Goal: Information Seeking & Learning: Learn about a topic

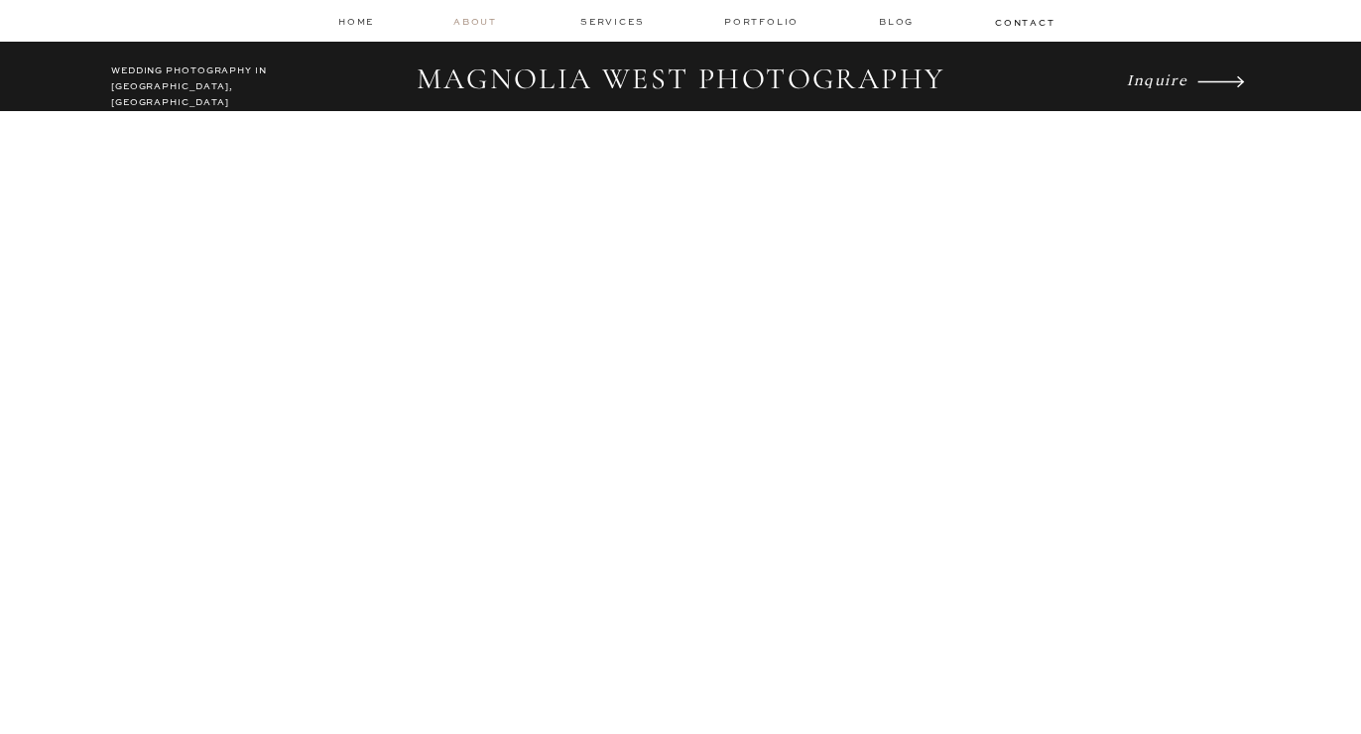
click at [468, 21] on nav "about" at bounding box center [478, 22] width 50 height 14
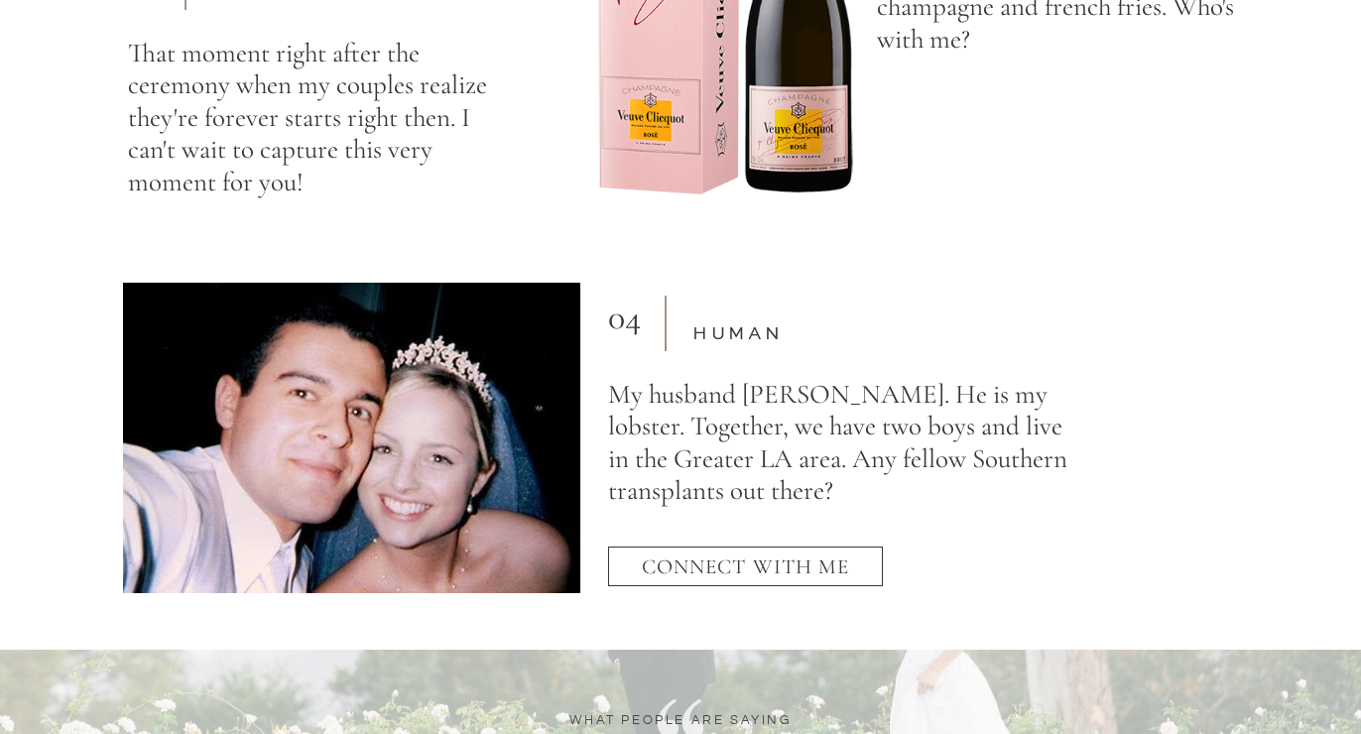
scroll to position [7104, 0]
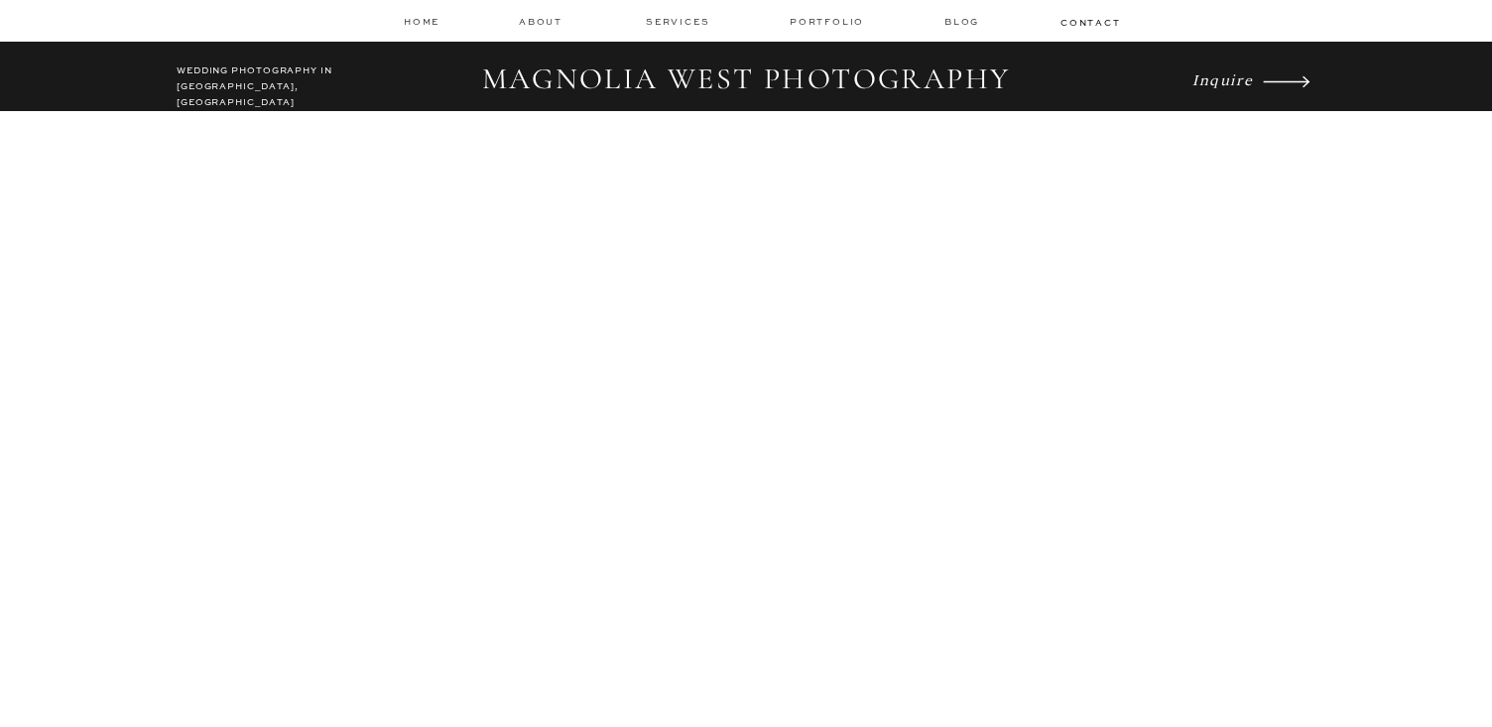
drag, startPoint x: 176, startPoint y: 77, endPoint x: 284, endPoint y: 60, distance: 109.4
drag, startPoint x: 184, startPoint y: 79, endPoint x: 312, endPoint y: 73, distance: 128.1
click at [312, 73] on h2 "WEDDING PHOTOGRAPHY IN LOS ANGELES, CA" at bounding box center [265, 81] width 176 height 36
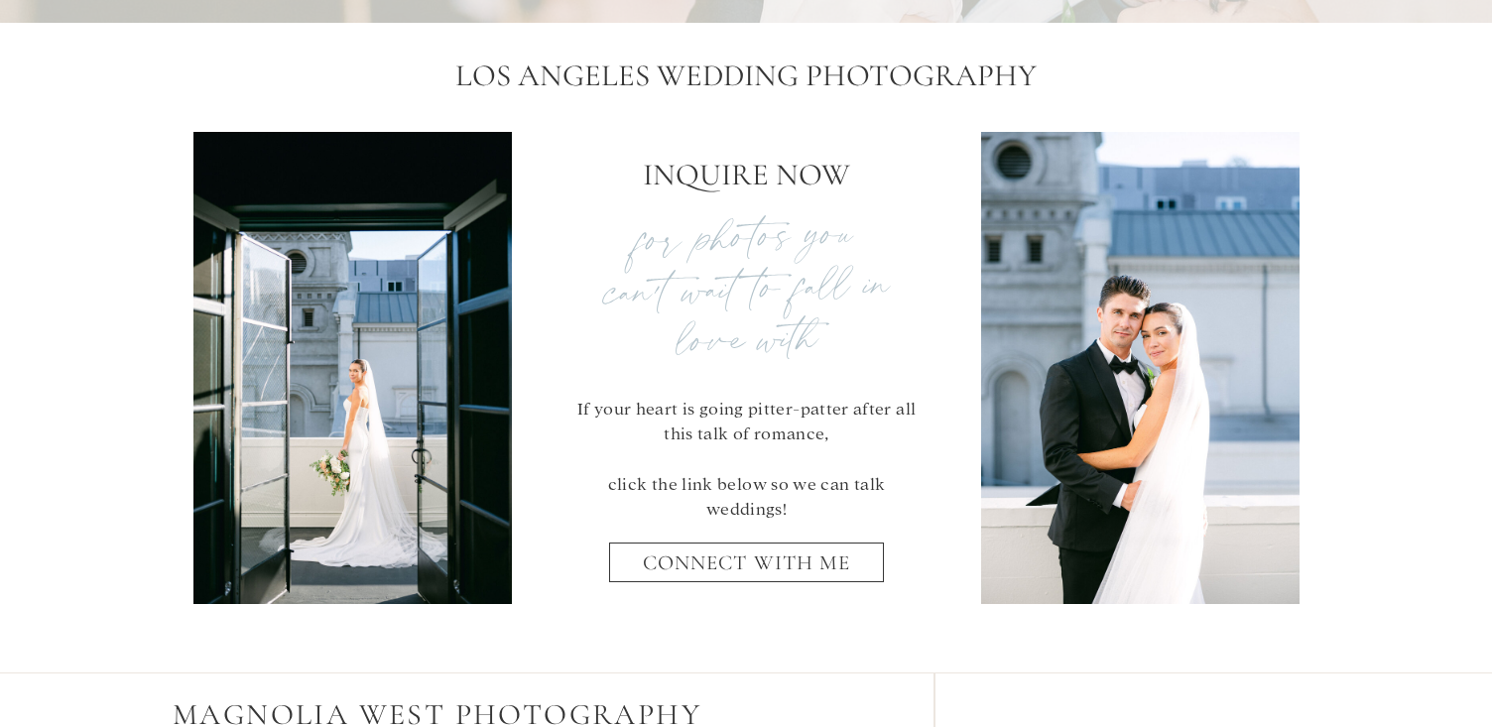
scroll to position [8041, 0]
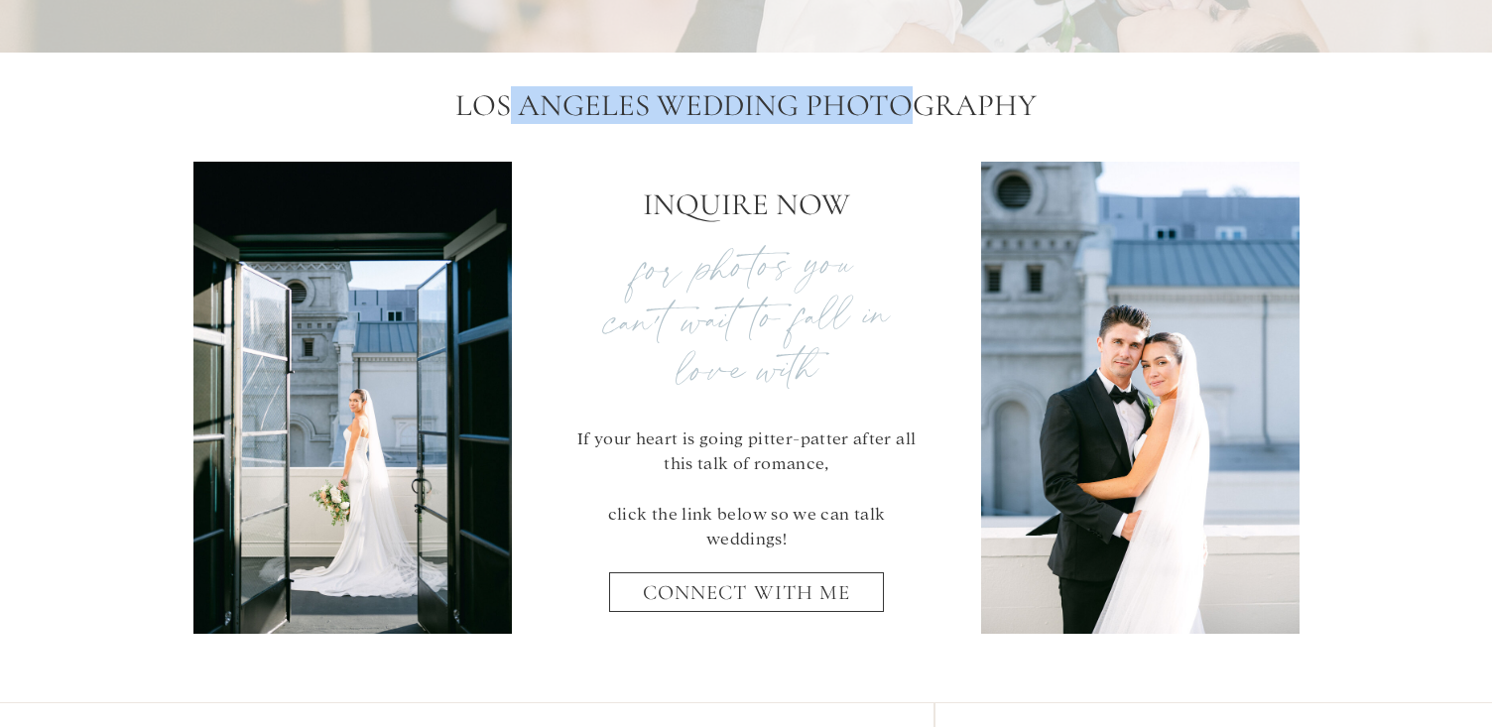
drag, startPoint x: 508, startPoint y: 105, endPoint x: 909, endPoint y: 89, distance: 402.0
click at [909, 89] on h2 "Los Angeles Wedding Photography" at bounding box center [746, 109] width 724 height 44
click at [900, 108] on h2 "Los Angeles Wedding Photography" at bounding box center [746, 109] width 724 height 44
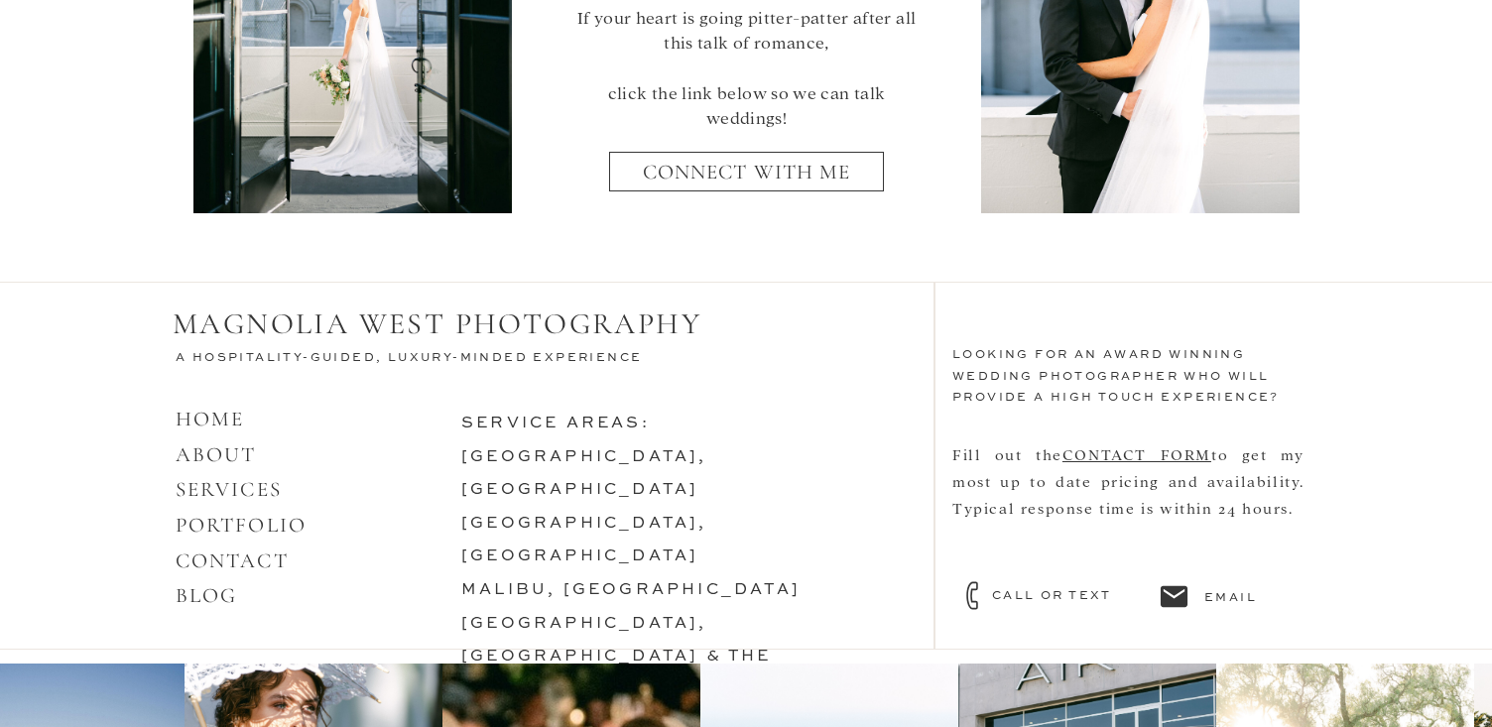
scroll to position [8480, 0]
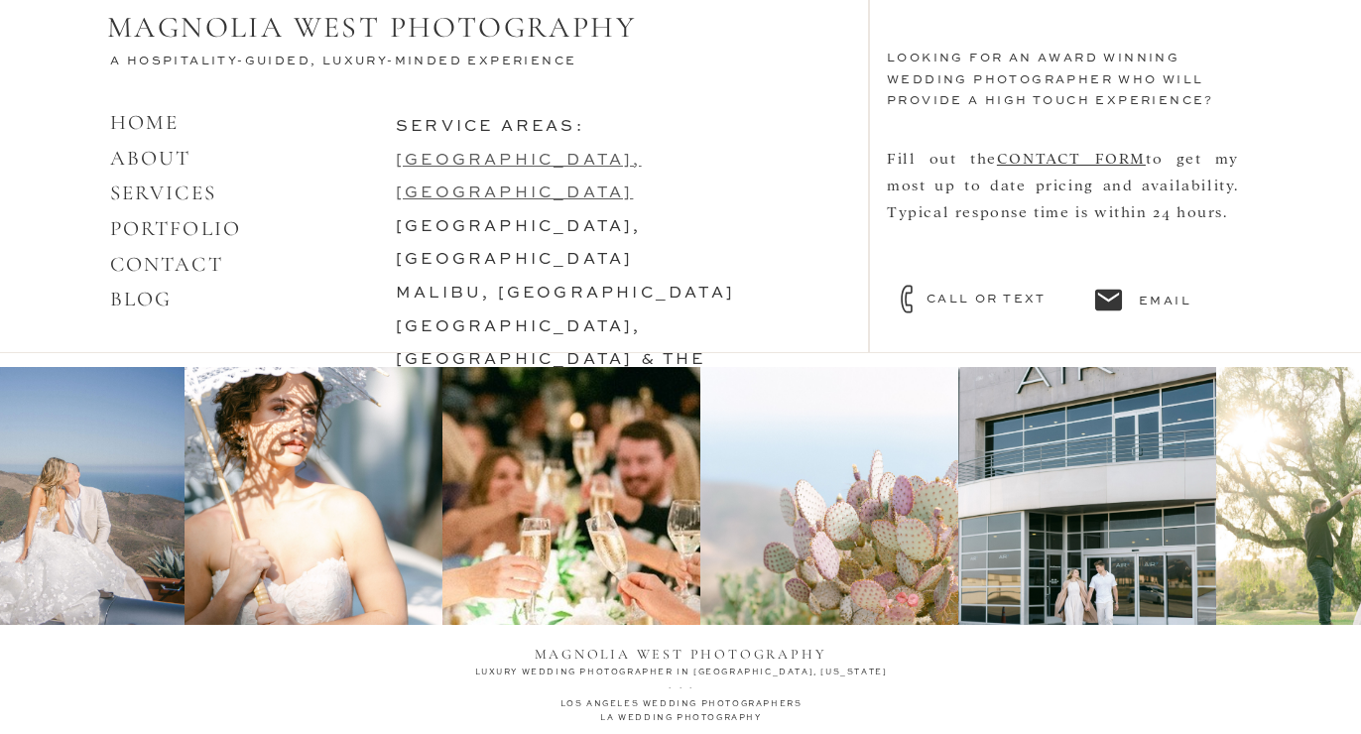
scroll to position [8426, 0]
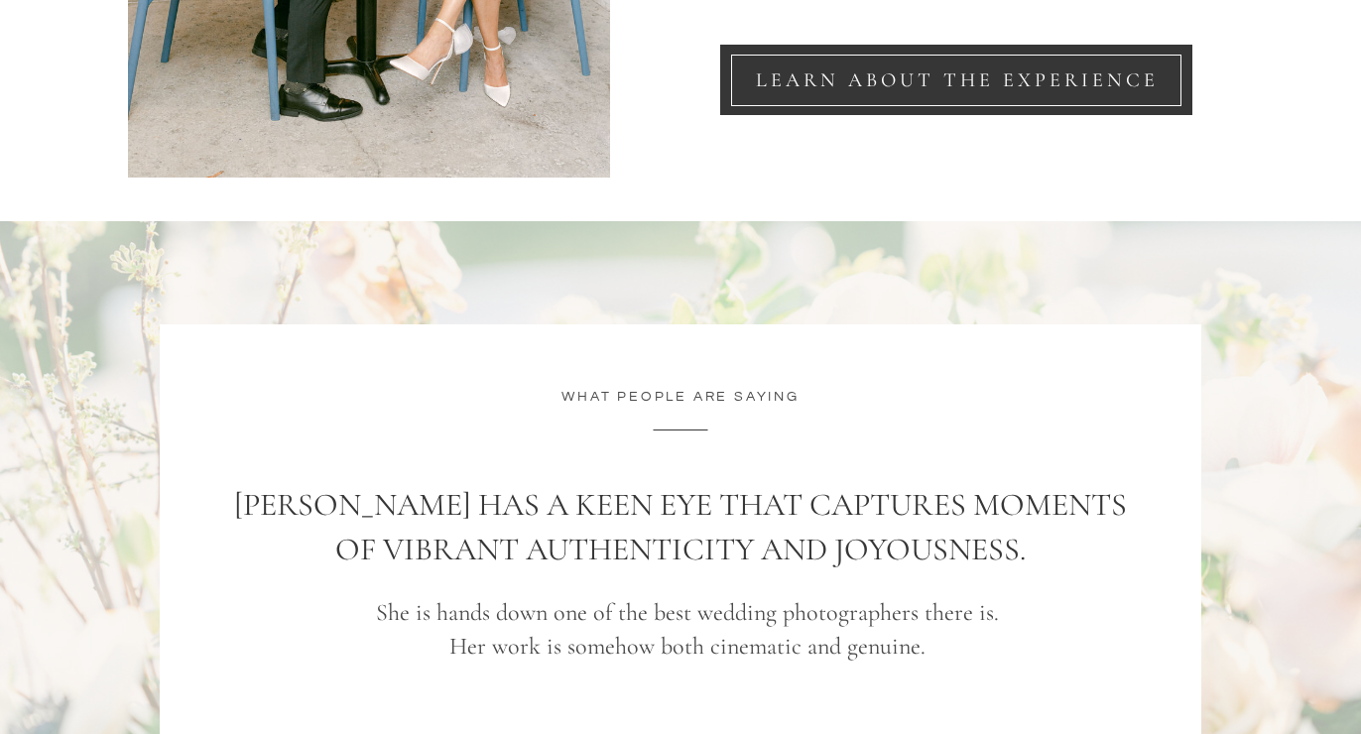
scroll to position [3346, 0]
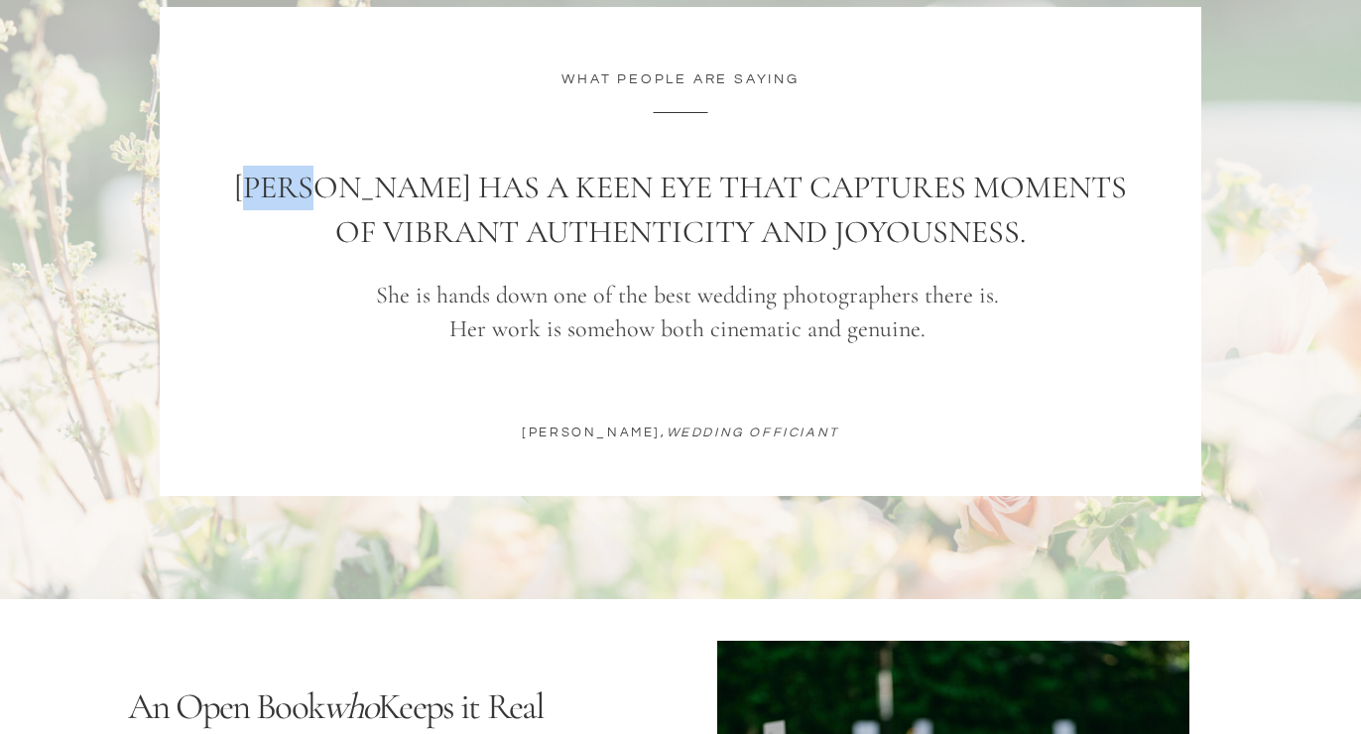
drag, startPoint x: 285, startPoint y: 185, endPoint x: 380, endPoint y: 196, distance: 95.8
click at [343, 196] on h1 "Ariel has a keen eye that captures moments of vibrant authenticity and joyousne…" at bounding box center [680, 186] width 926 height 41
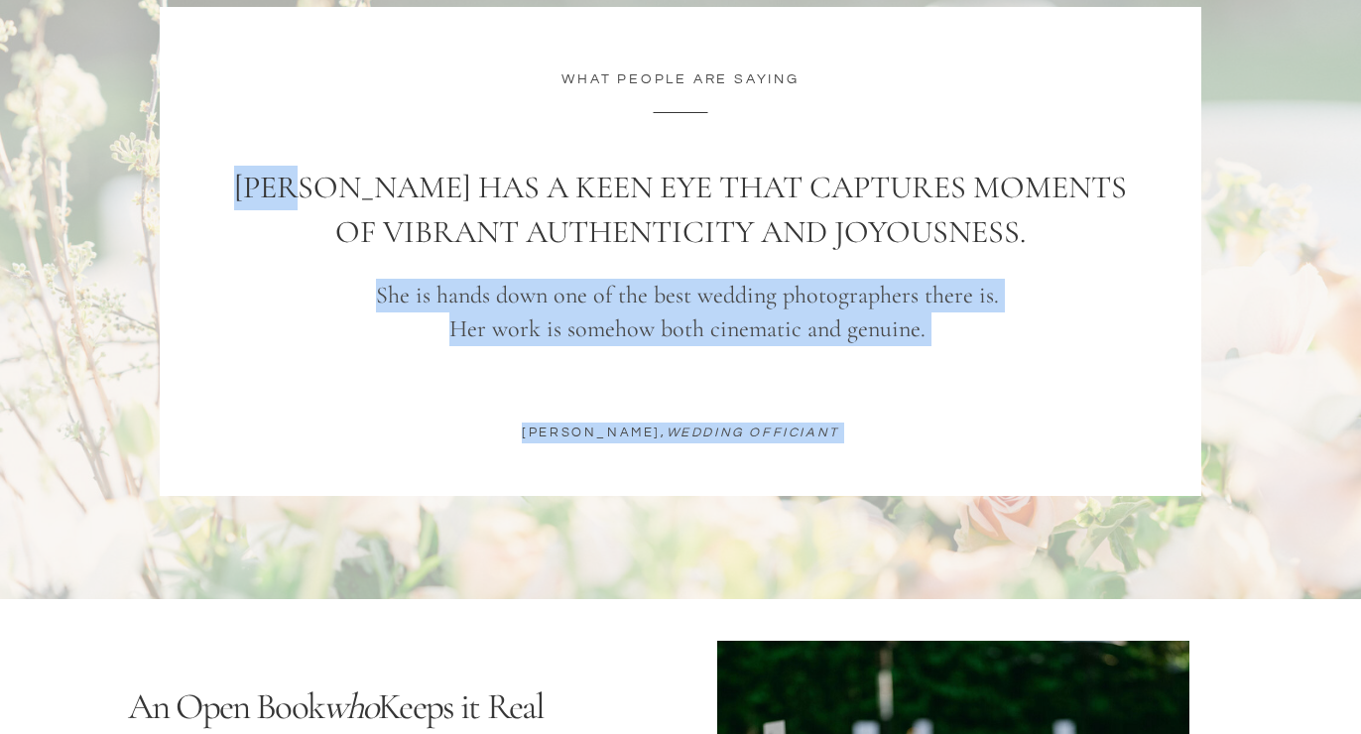
click at [1010, 228] on div at bounding box center [680, 251] width 1041 height 489
click at [648, 277] on div at bounding box center [680, 251] width 1041 height 489
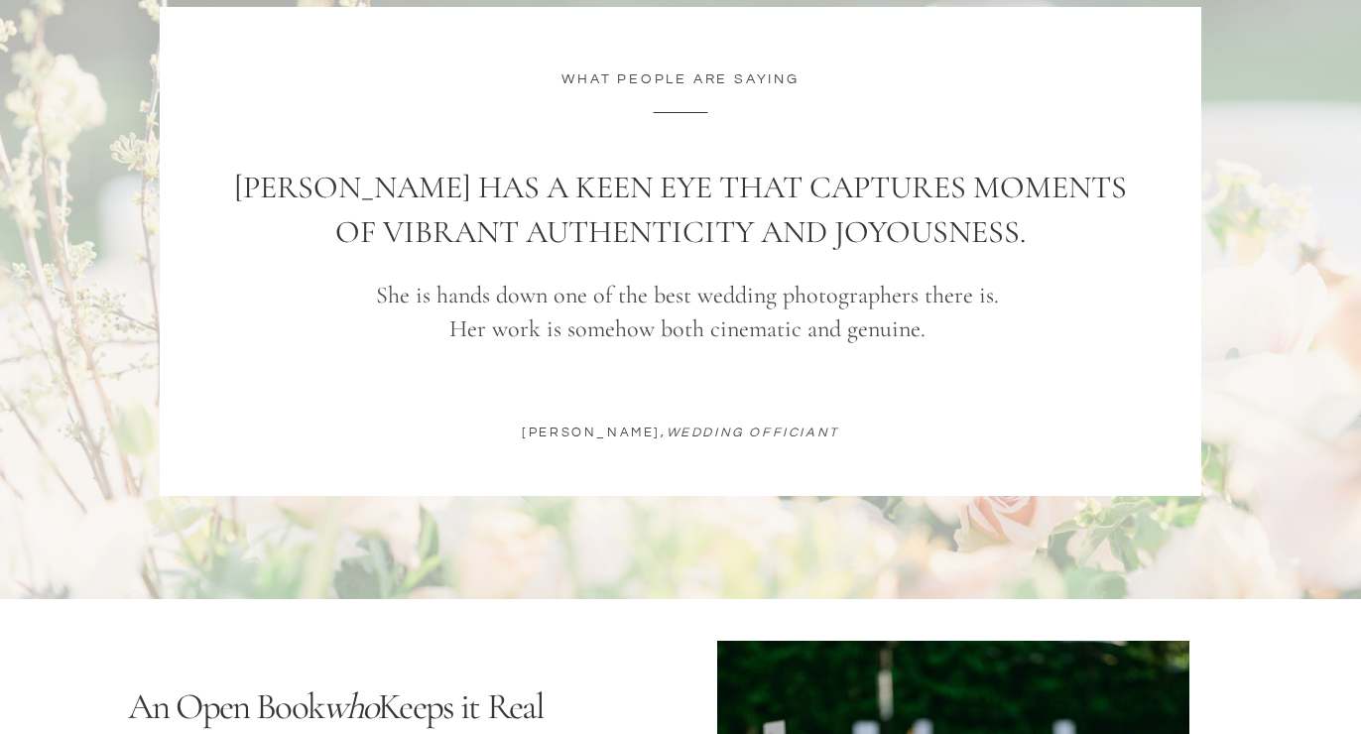
click at [648, 277] on div at bounding box center [680, 251] width 1041 height 489
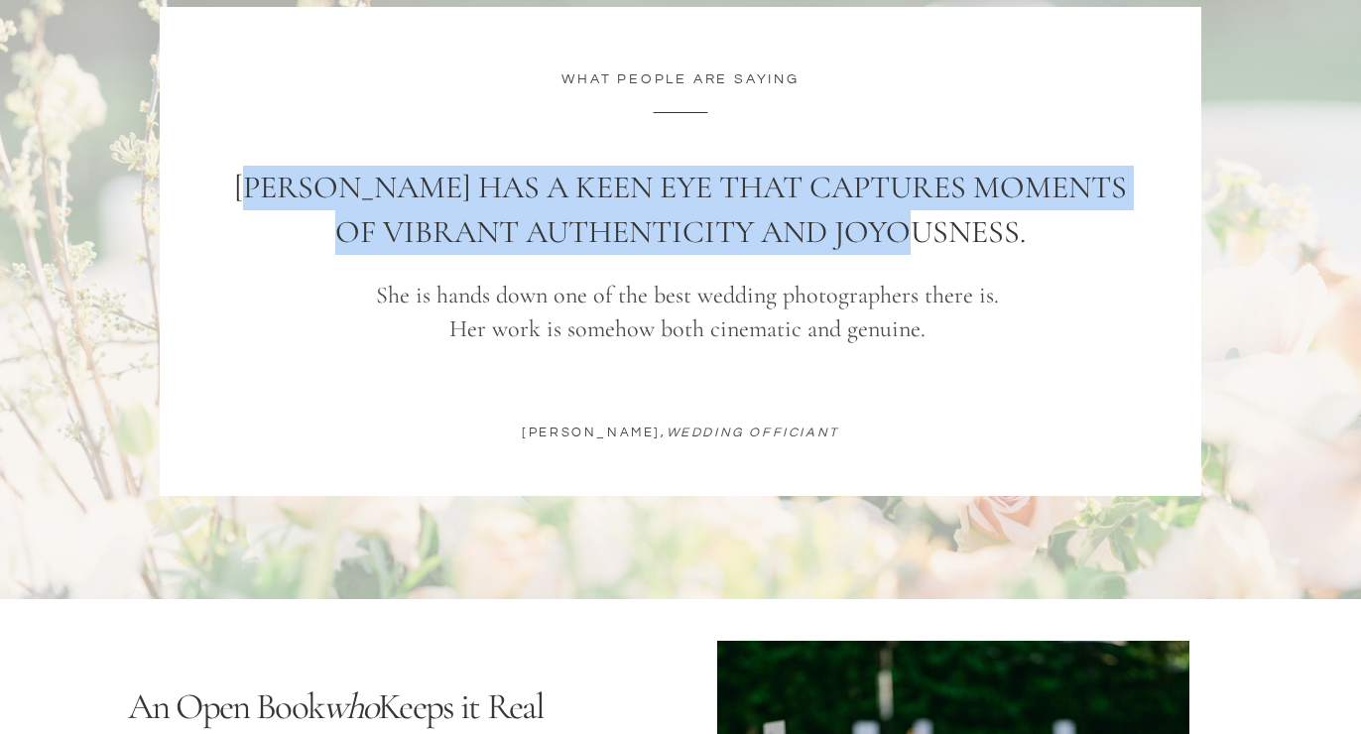
drag, startPoint x: 290, startPoint y: 184, endPoint x: 1003, endPoint y: 230, distance: 714.5
click at [1003, 206] on h1 "Ariel has a keen eye that captures moments of vibrant authenticity and joyousne…" at bounding box center [680, 186] width 926 height 41
copy h1 "Ariel has a keen eye that captures moments of vibrant authenticity and joyousne…"
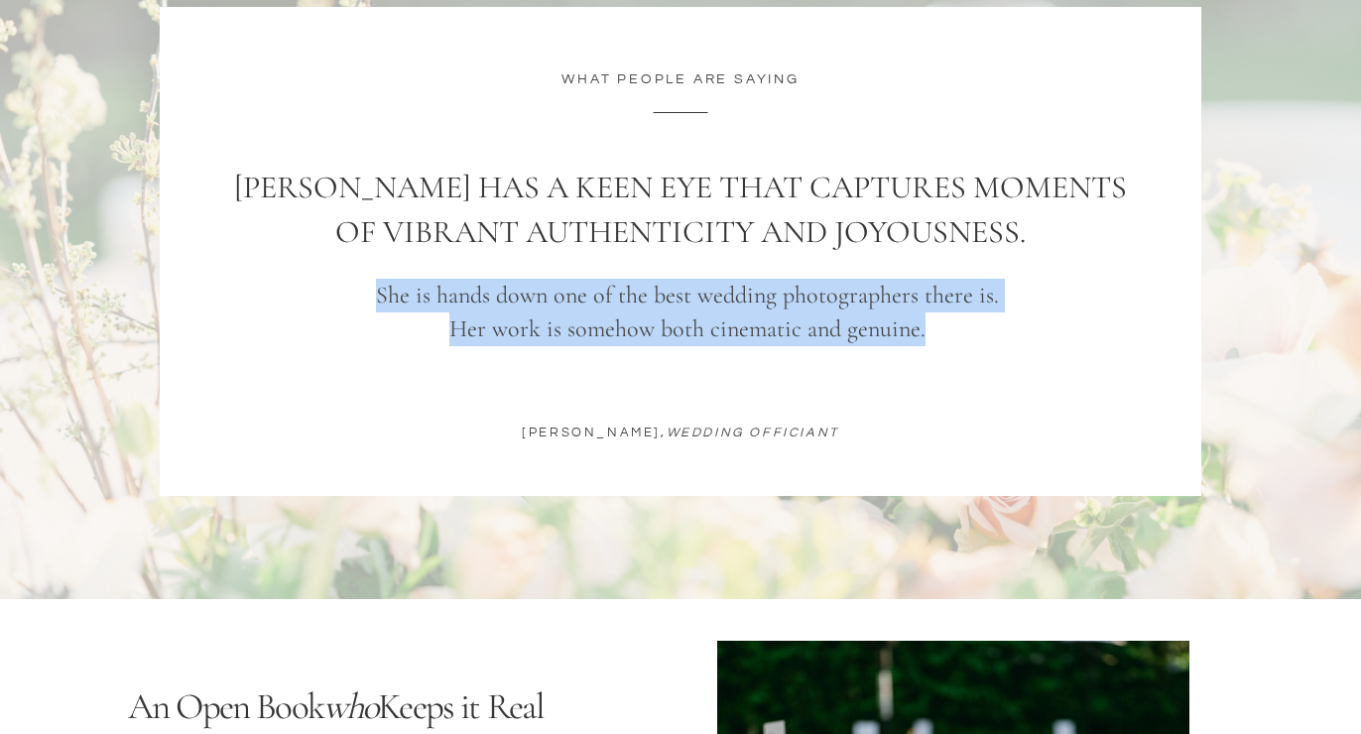
drag, startPoint x: 381, startPoint y: 294, endPoint x: 932, endPoint y: 321, distance: 552.1
click at [932, 321] on p "She is hands down one of the best wedding photographers there is. Her work is s…" at bounding box center [687, 307] width 889 height 57
copy p "She is hands down one of the best wedding photographers there is. Her work is s…"
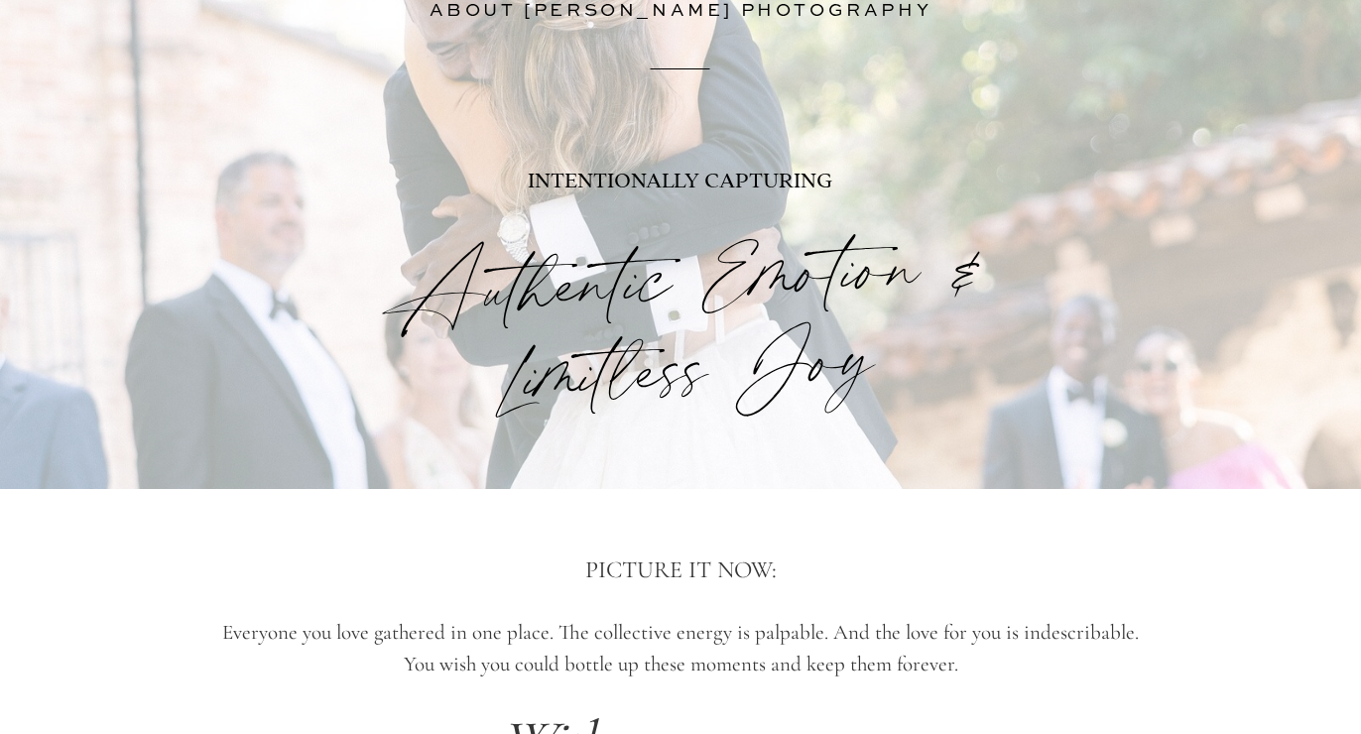
scroll to position [0, 0]
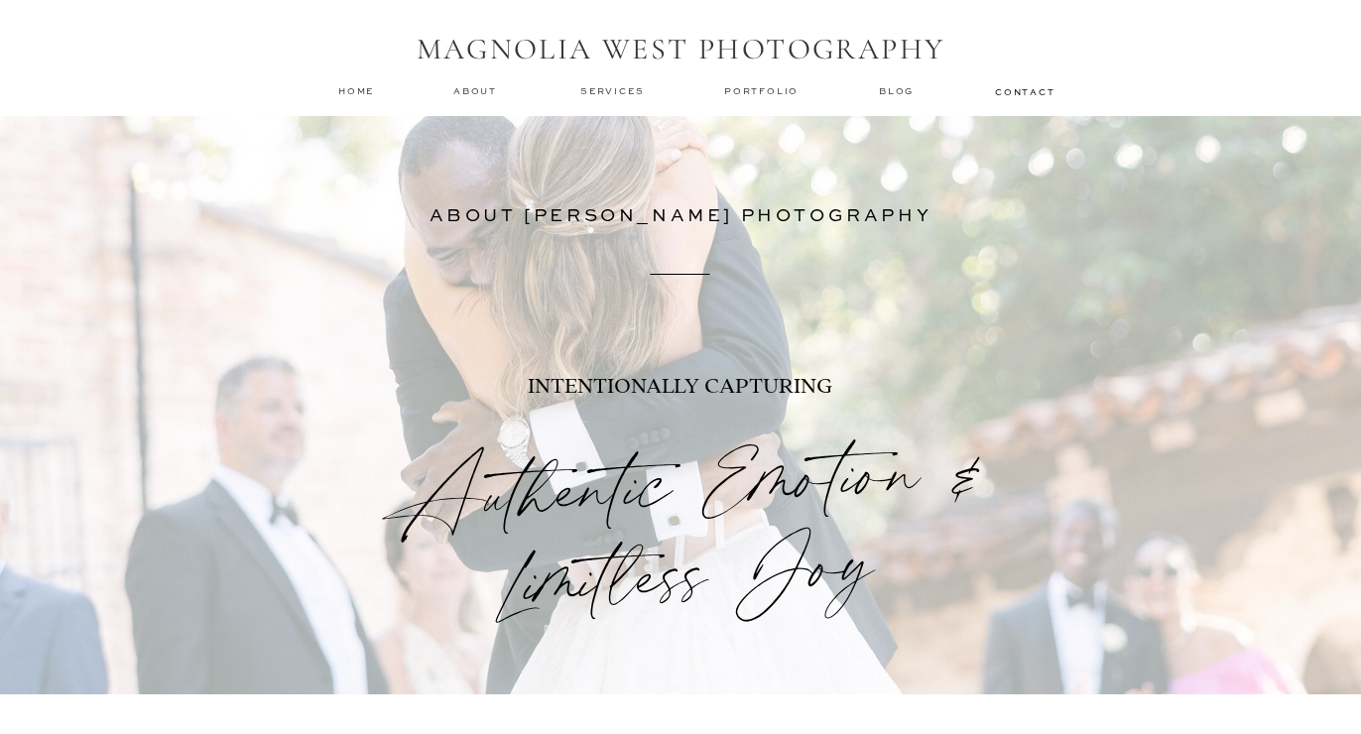
click at [572, 40] on h1 "MAGNOLIA WEST PHOTOGRAPHY" at bounding box center [680, 51] width 555 height 38
click at [352, 91] on nav "home" at bounding box center [357, 90] width 38 height 13
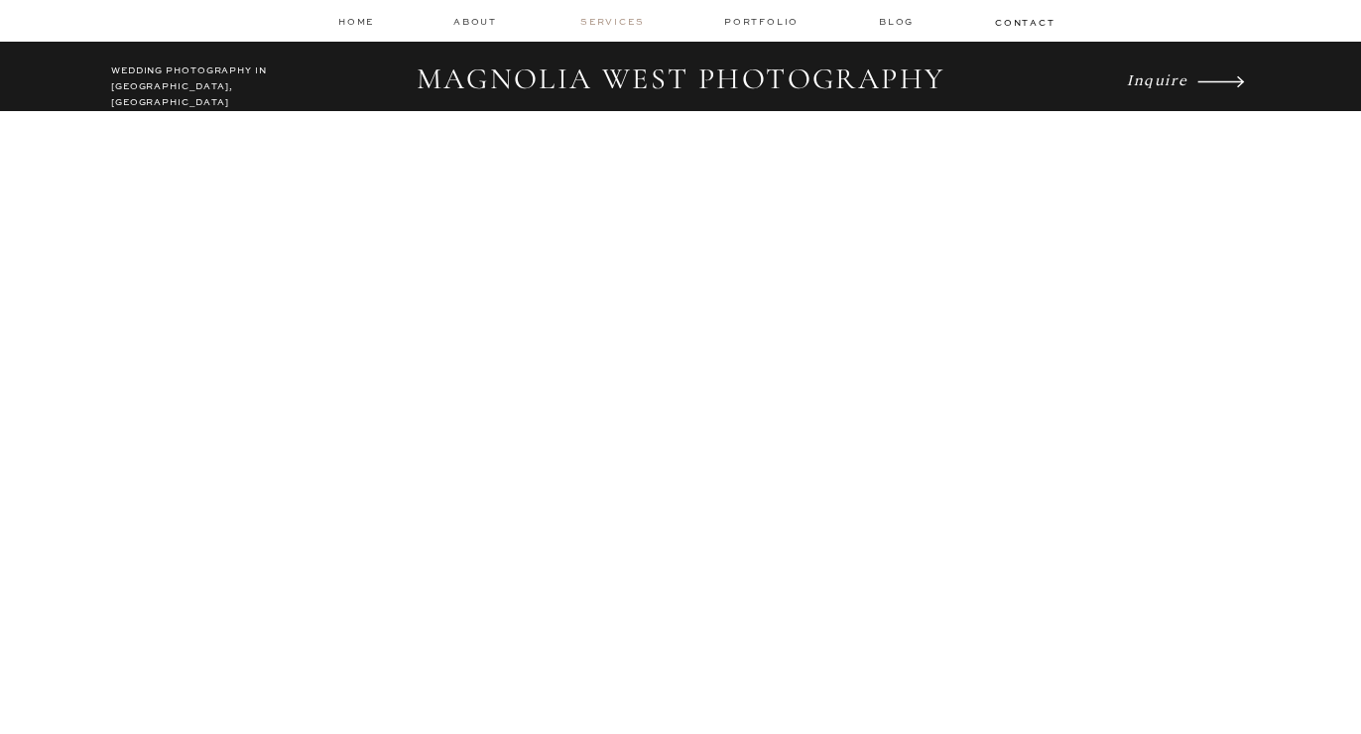
click at [623, 25] on nav "services" at bounding box center [613, 21] width 66 height 13
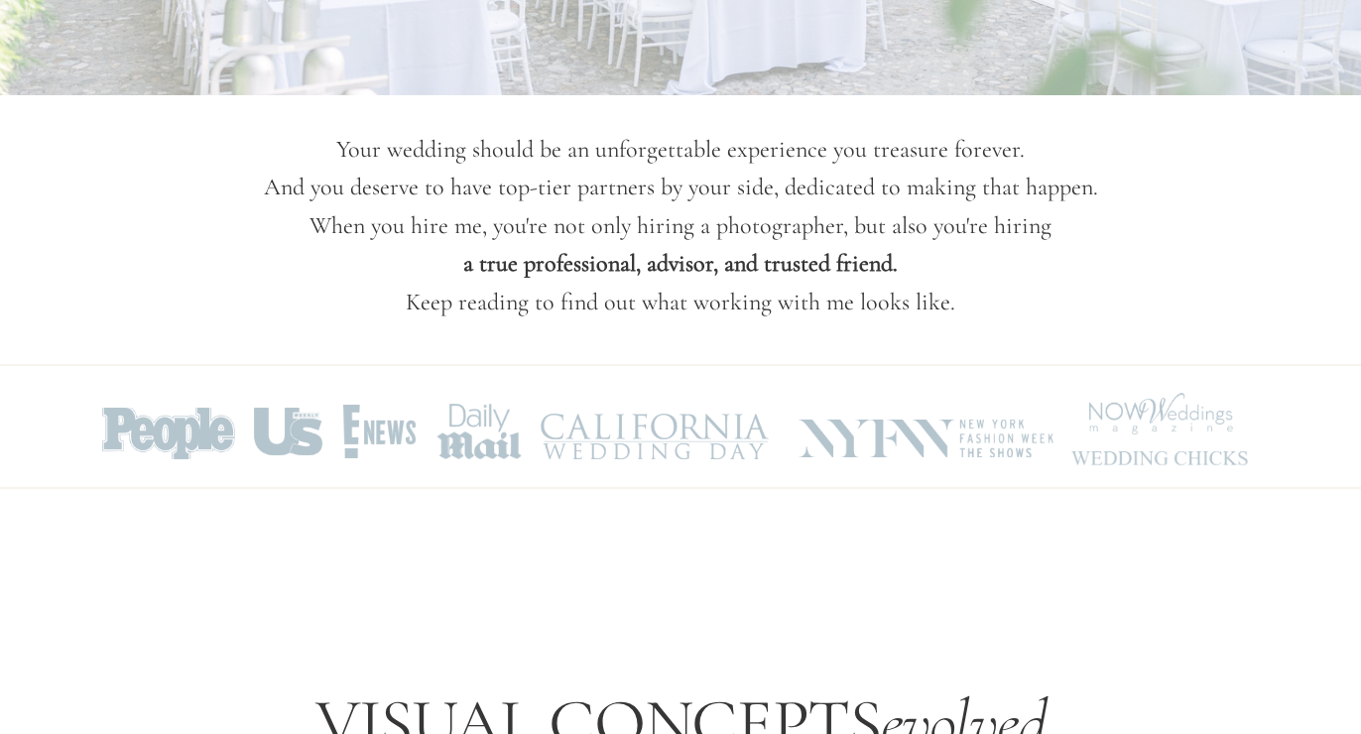
scroll to position [626, 0]
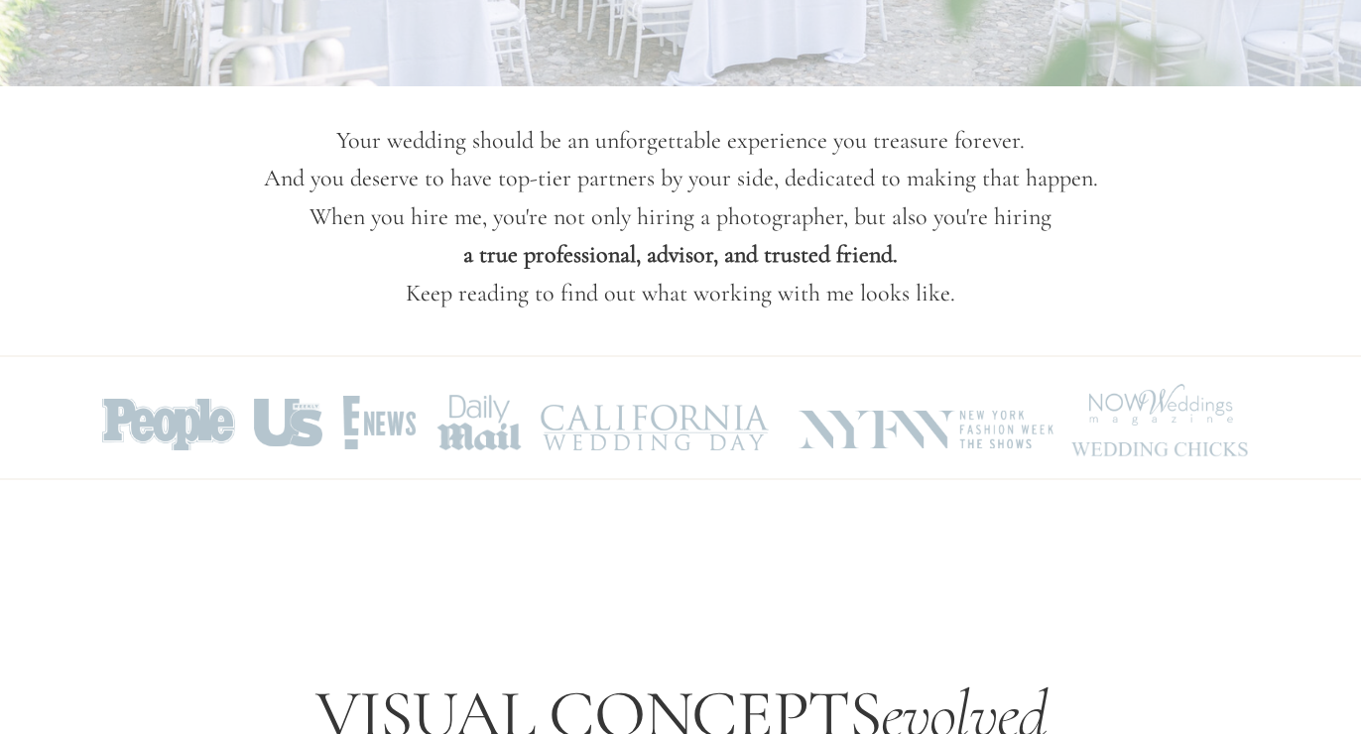
click at [373, 137] on p "Your wedding should be an unforgettable experience you treasure forever. And yo…" at bounding box center [680, 217] width 986 height 191
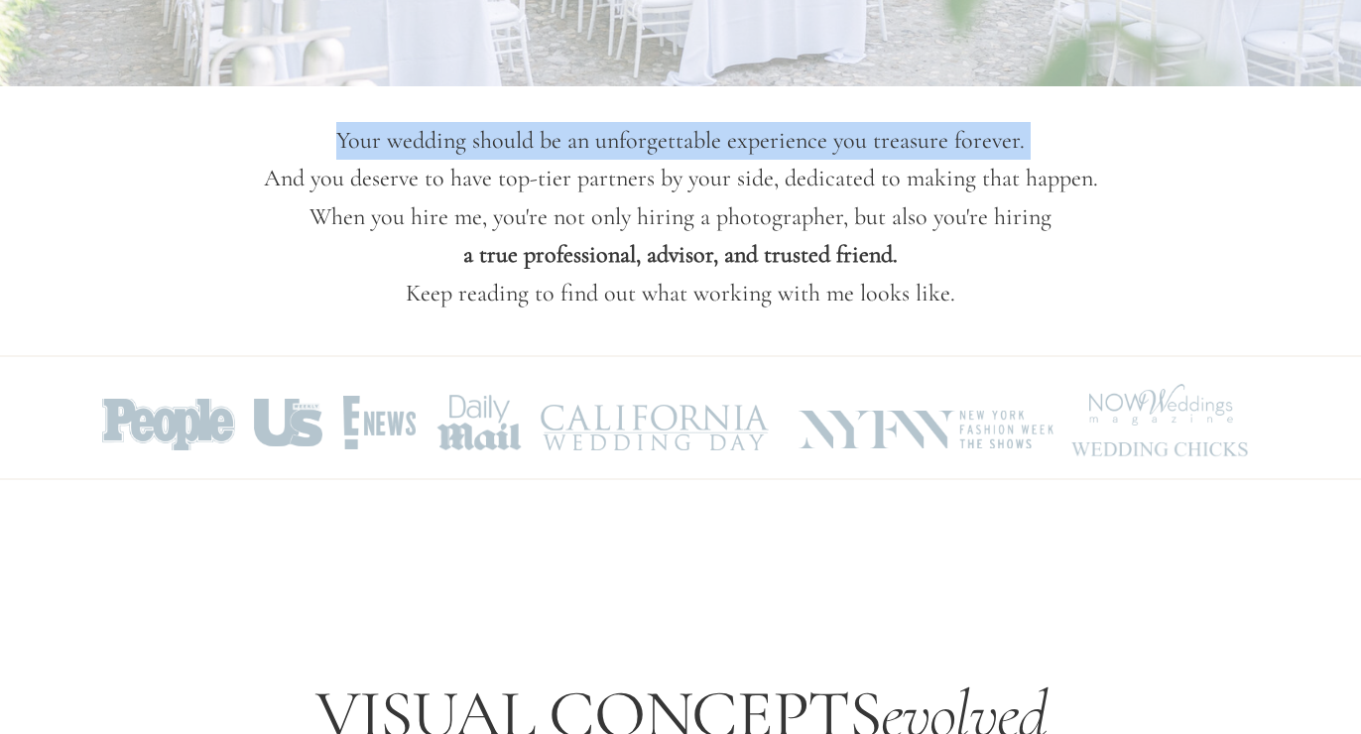
click at [373, 137] on p "Your wedding should be an unforgettable experience you treasure forever. And yo…" at bounding box center [680, 217] width 986 height 191
click at [389, 155] on p "Your wedding should be an unforgettable experience you treasure forever. And yo…" at bounding box center [680, 217] width 986 height 191
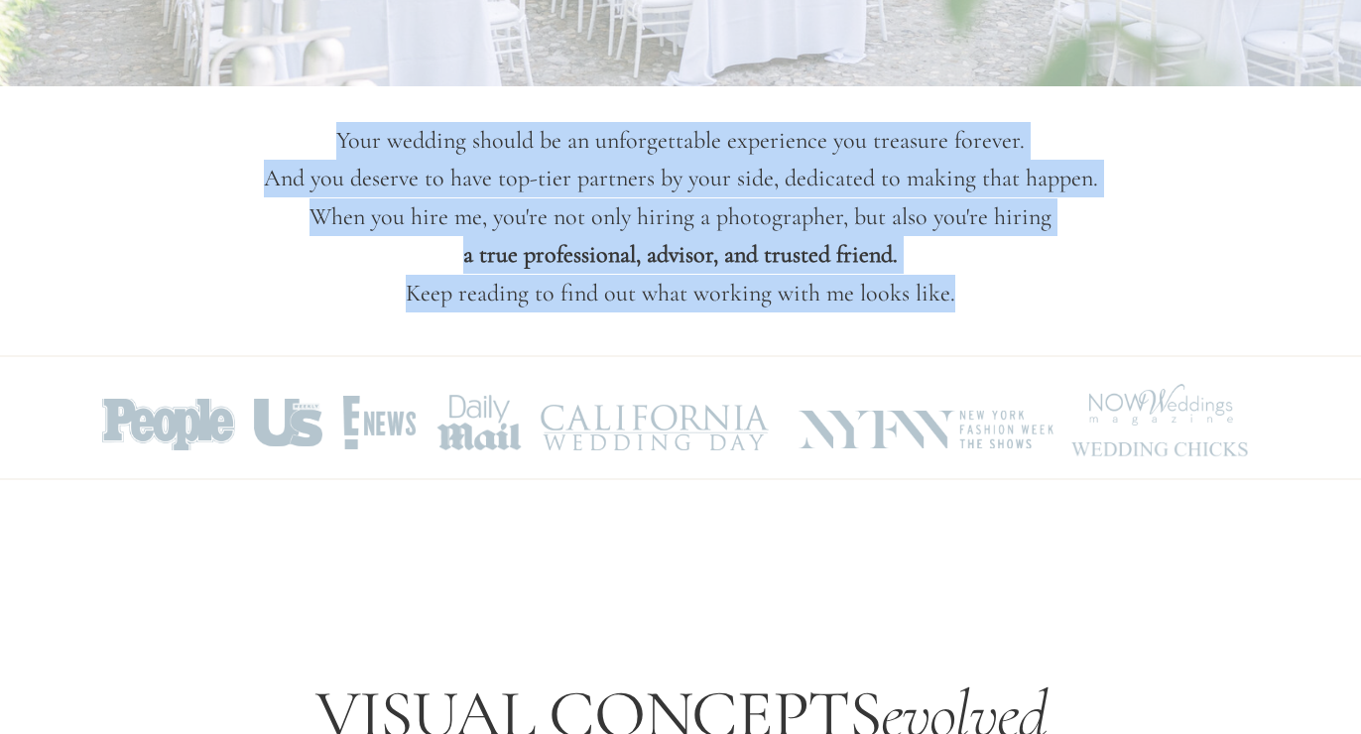
drag, startPoint x: 345, startPoint y: 141, endPoint x: 957, endPoint y: 294, distance: 630.7
click at [958, 296] on p "Your wedding should be an unforgettable experience you treasure forever. And yo…" at bounding box center [680, 217] width 986 height 191
copy p "Your wedding should be an unforgettable experience you treasure forever. And yo…"
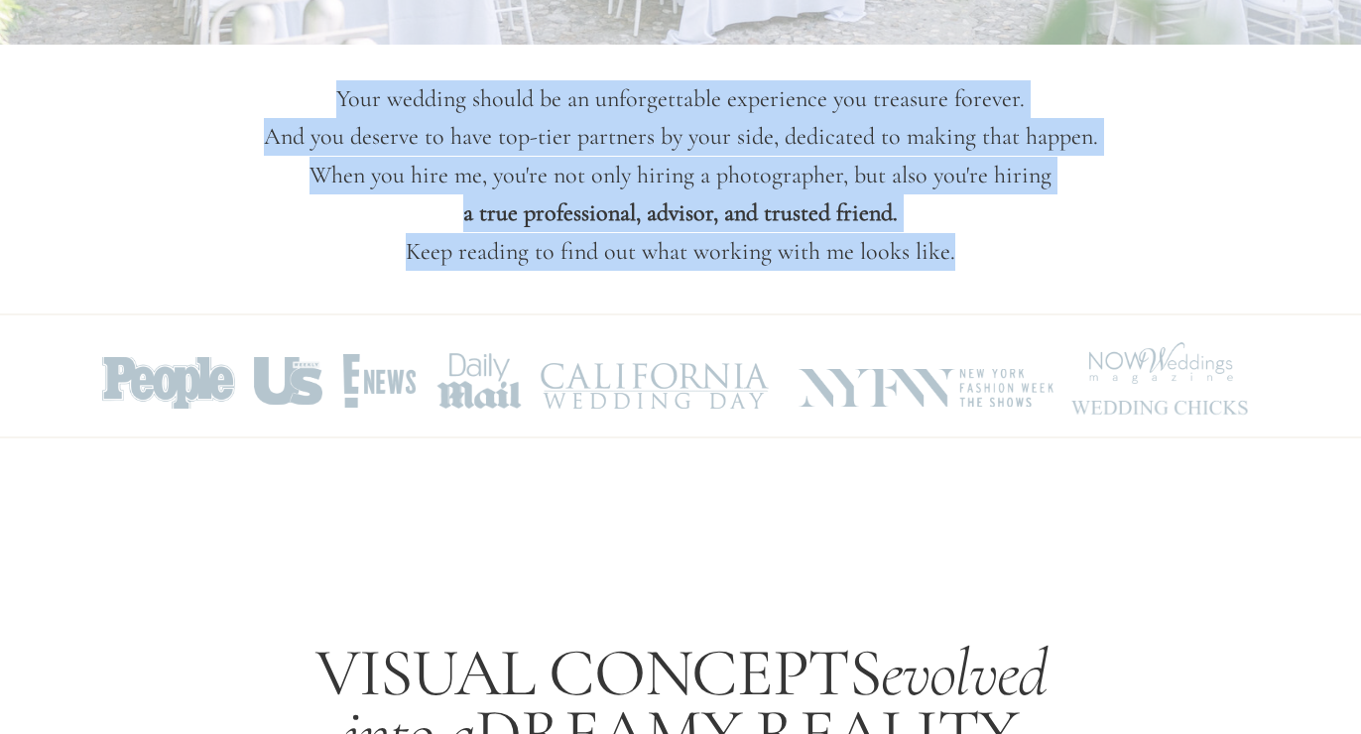
scroll to position [666, 0]
click at [474, 251] on p "Your wedding should be an unforgettable experience you treasure forever. And yo…" at bounding box center [680, 176] width 986 height 191
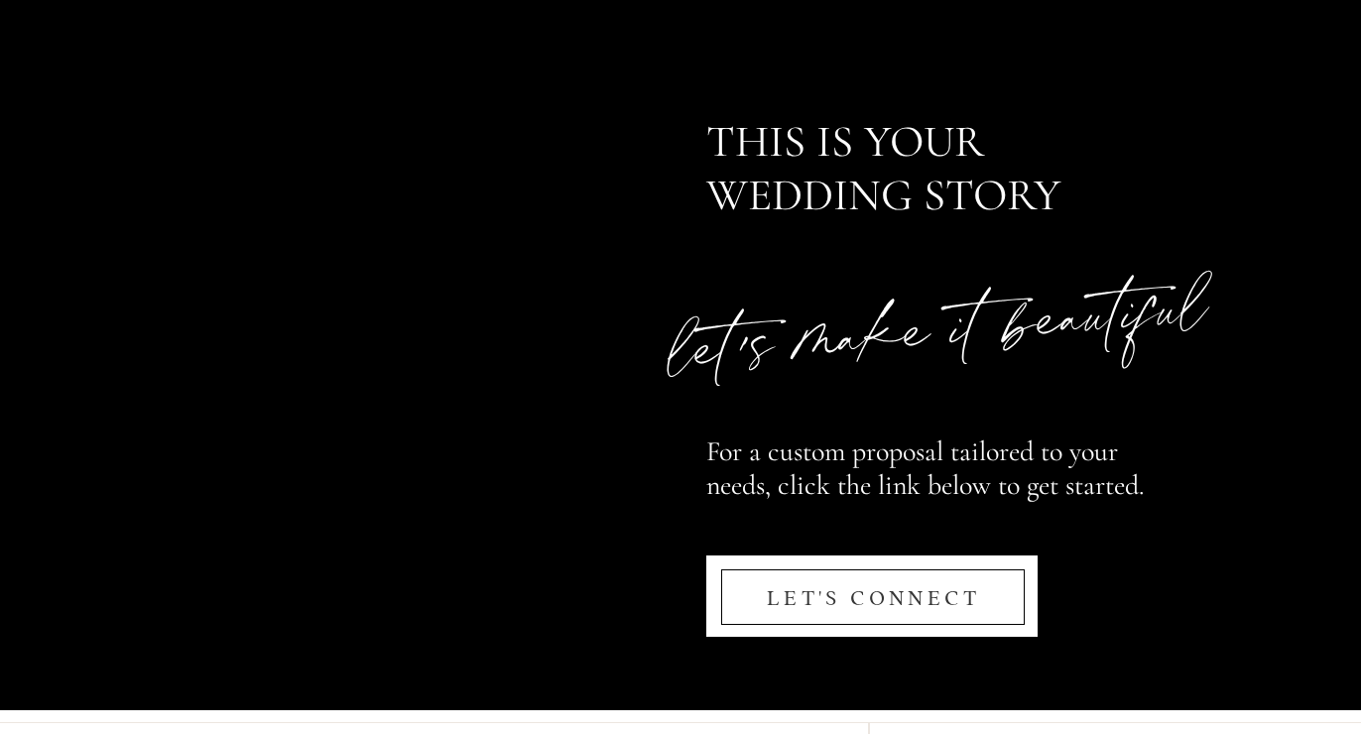
scroll to position [9291, 0]
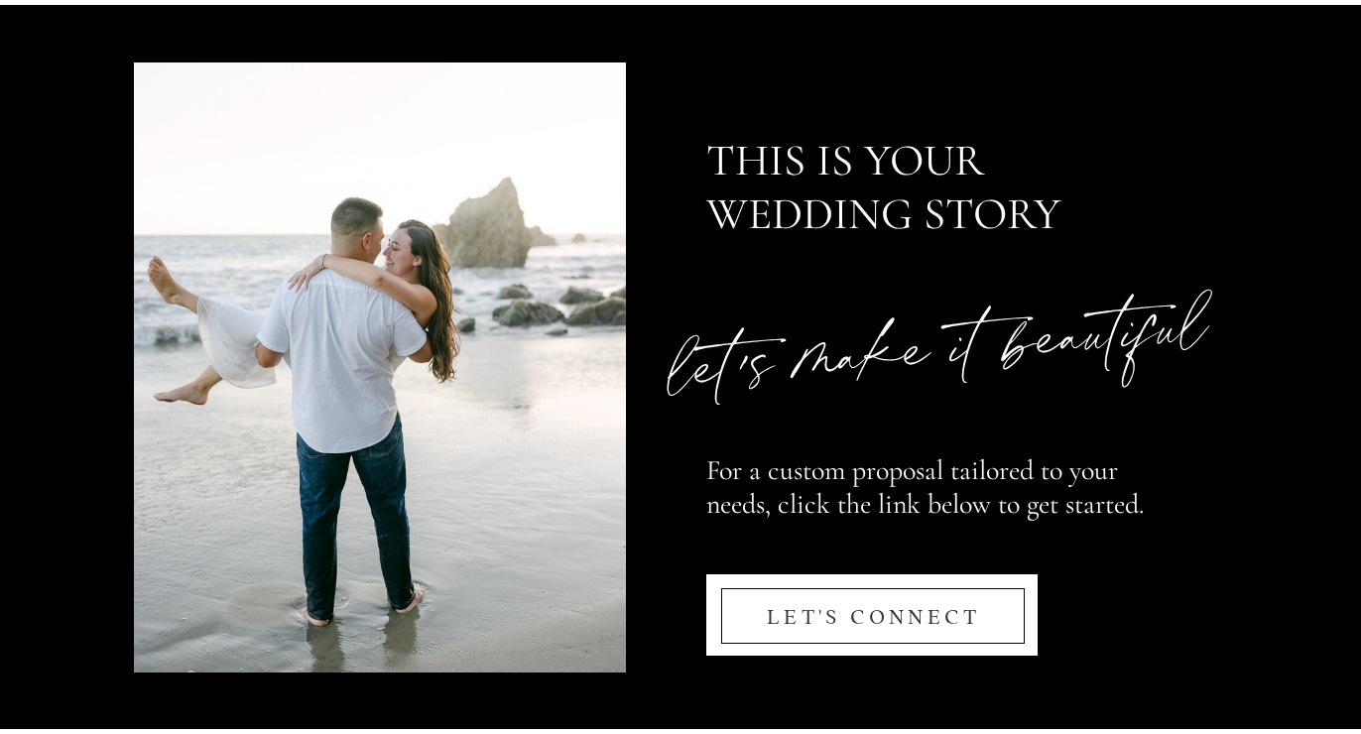
drag, startPoint x: 712, startPoint y: 473, endPoint x: 1084, endPoint y: 508, distance: 373.5
click at [1084, 508] on p "For a custom proposal tailored to your needs, click the link below to get start…" at bounding box center [938, 507] width 464 height 106
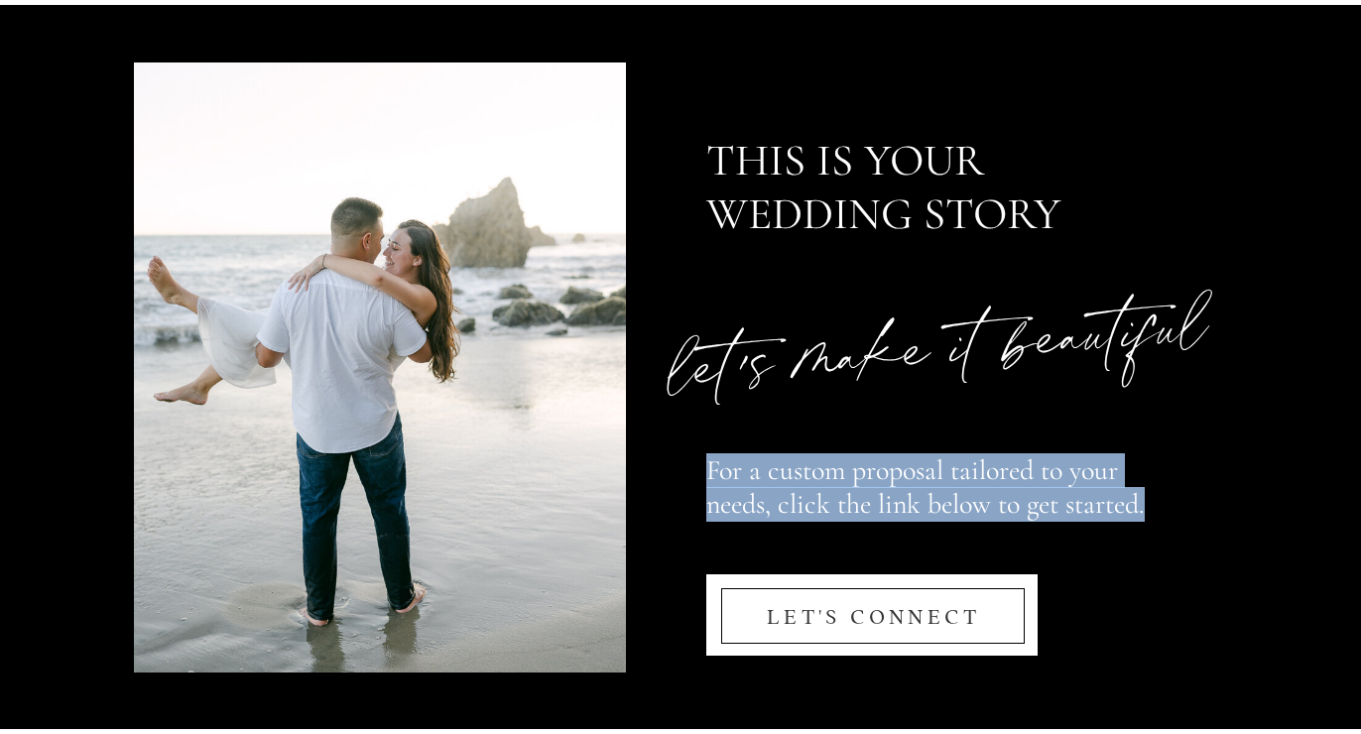
drag, startPoint x: 1145, startPoint y: 515, endPoint x: 707, endPoint y: 472, distance: 440.4
click at [707, 472] on p "For a custom proposal tailored to your needs, click the link below to get start…" at bounding box center [938, 507] width 464 height 106
copy p "For a custom proposal tailored to your needs, click the link below to get start…"
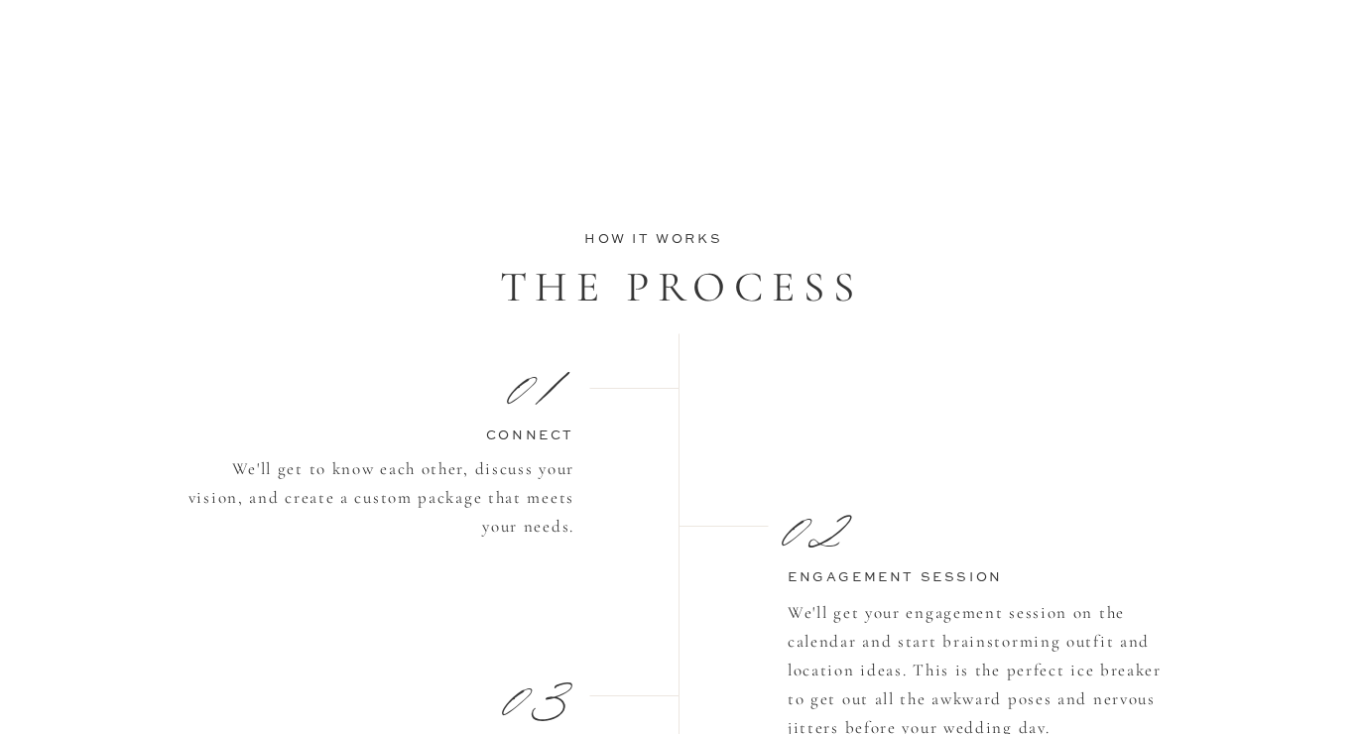
scroll to position [1460, 0]
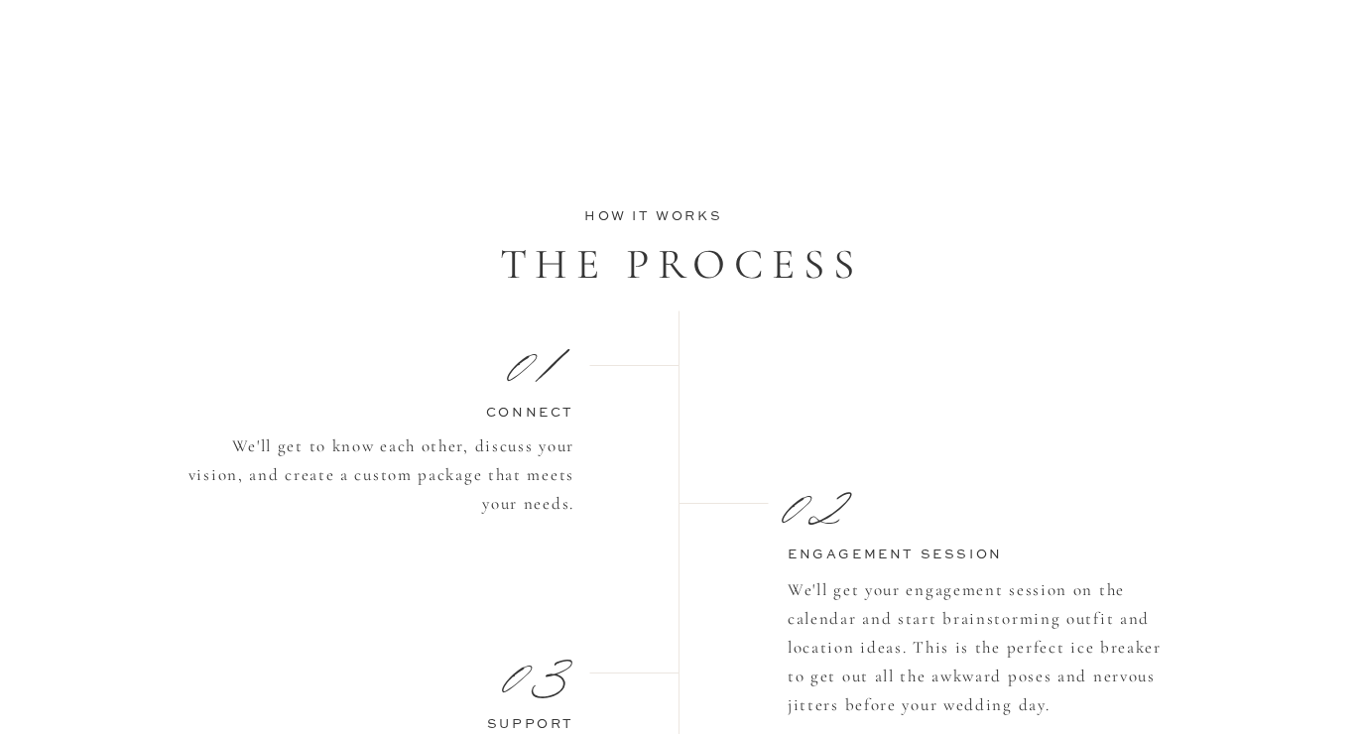
drag, startPoint x: 673, startPoint y: 322, endPoint x: 708, endPoint y: 335, distance: 37.0
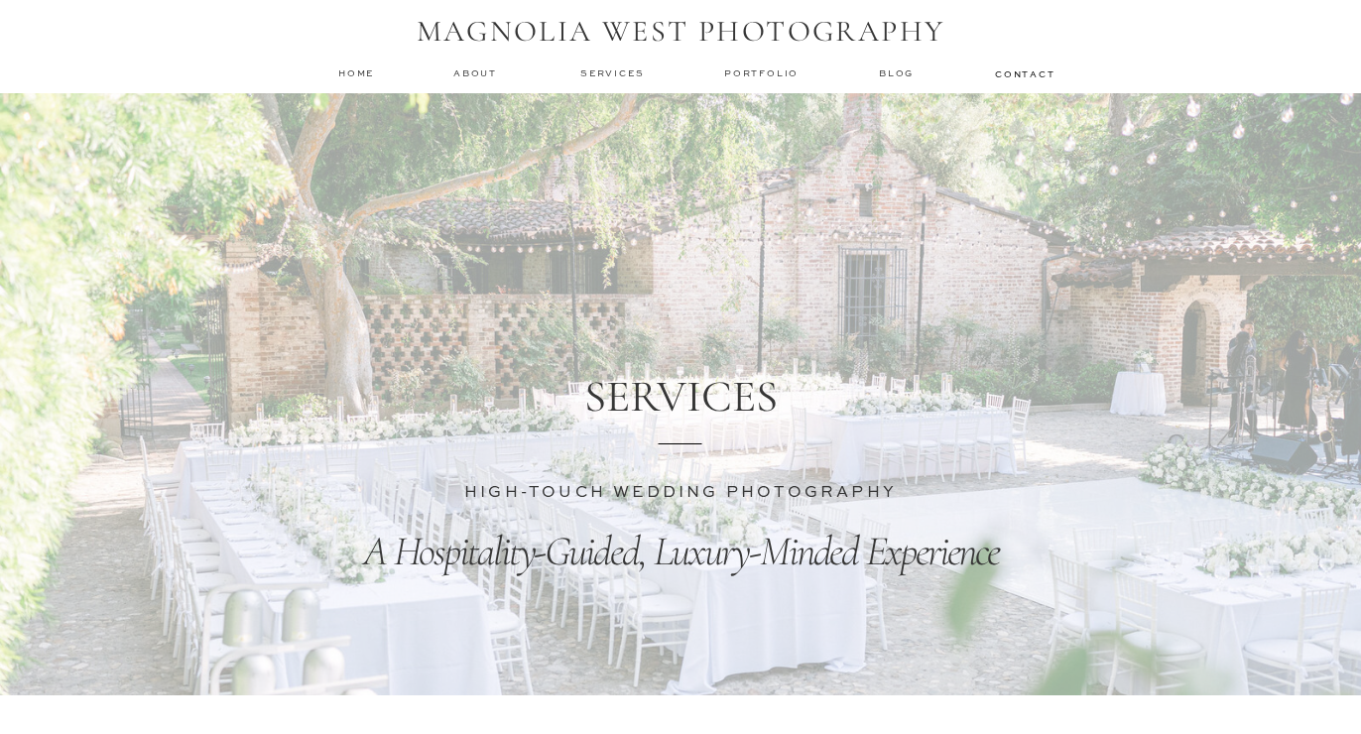
scroll to position [0, 0]
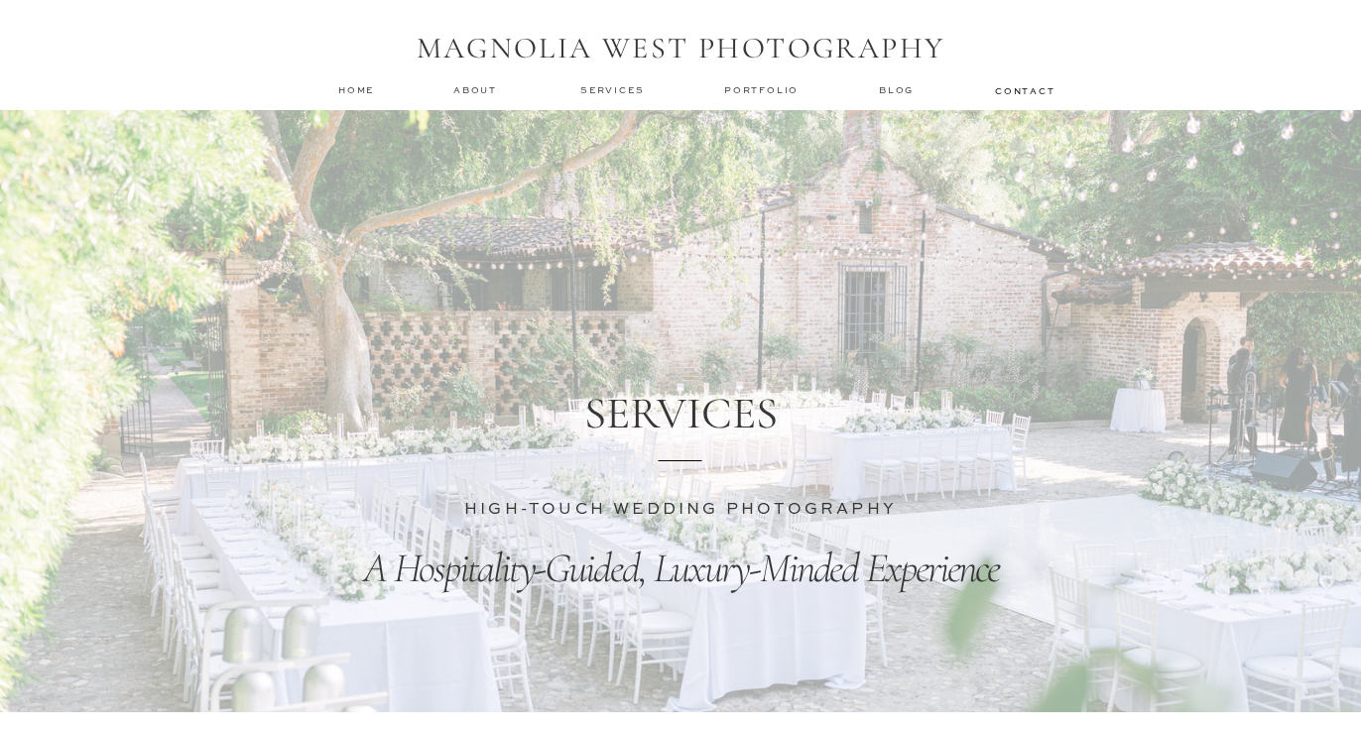
click at [356, 94] on nav "home" at bounding box center [357, 89] width 38 height 13
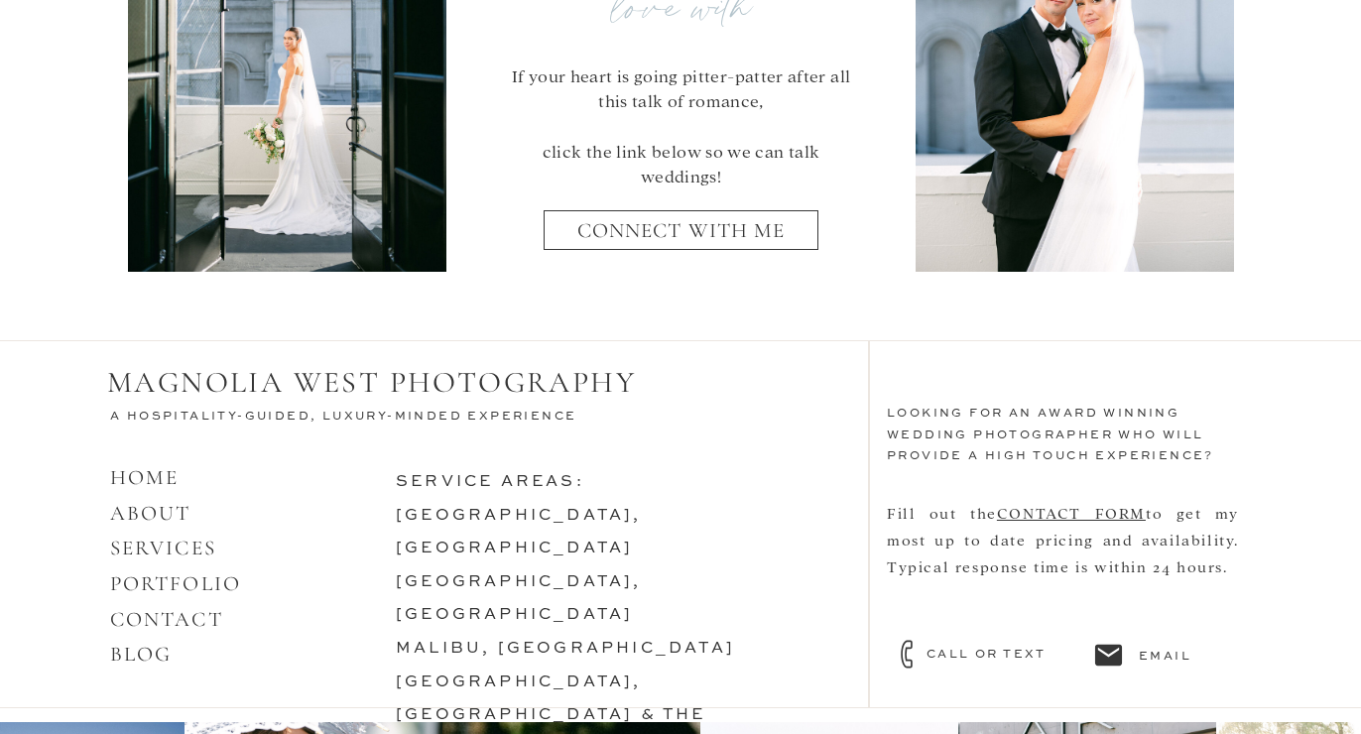
scroll to position [8404, 0]
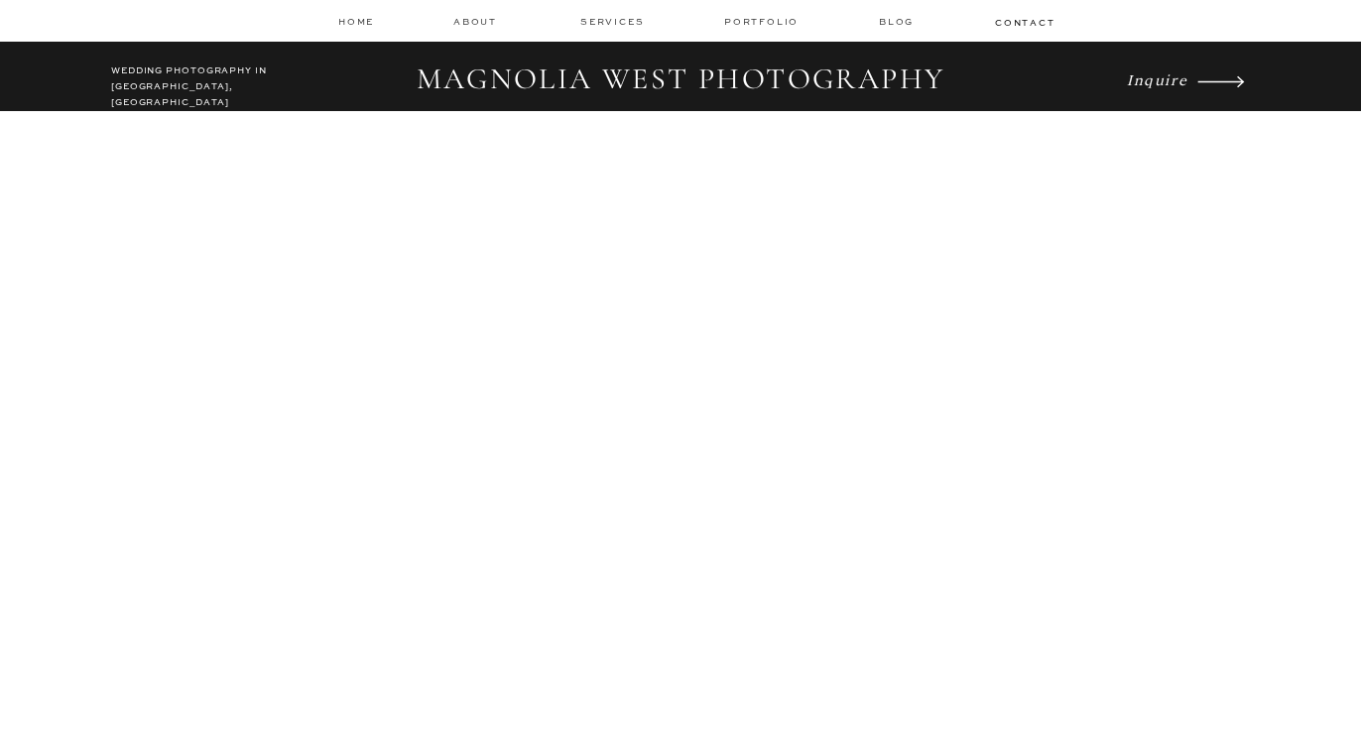
click at [467, 19] on nav "about" at bounding box center [478, 22] width 50 height 14
click at [476, 24] on nav "about" at bounding box center [478, 22] width 50 height 14
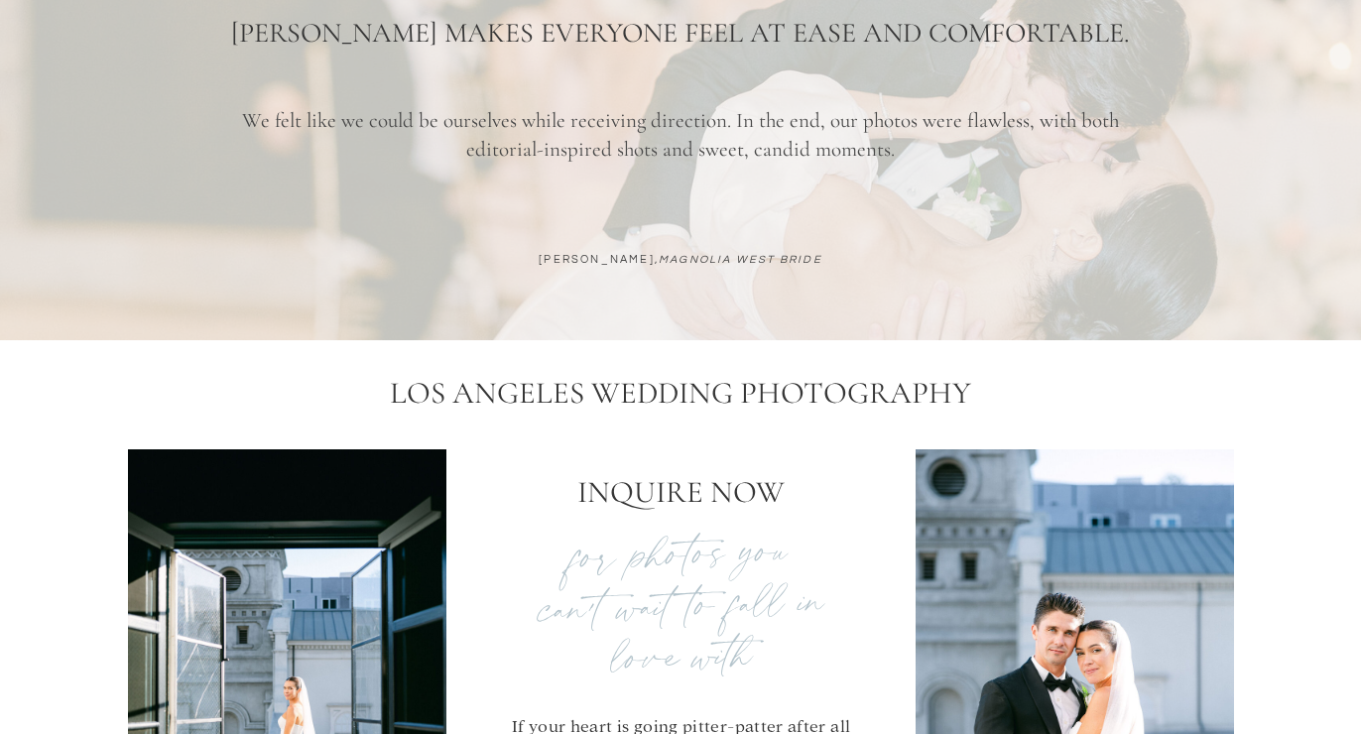
scroll to position [7714, 0]
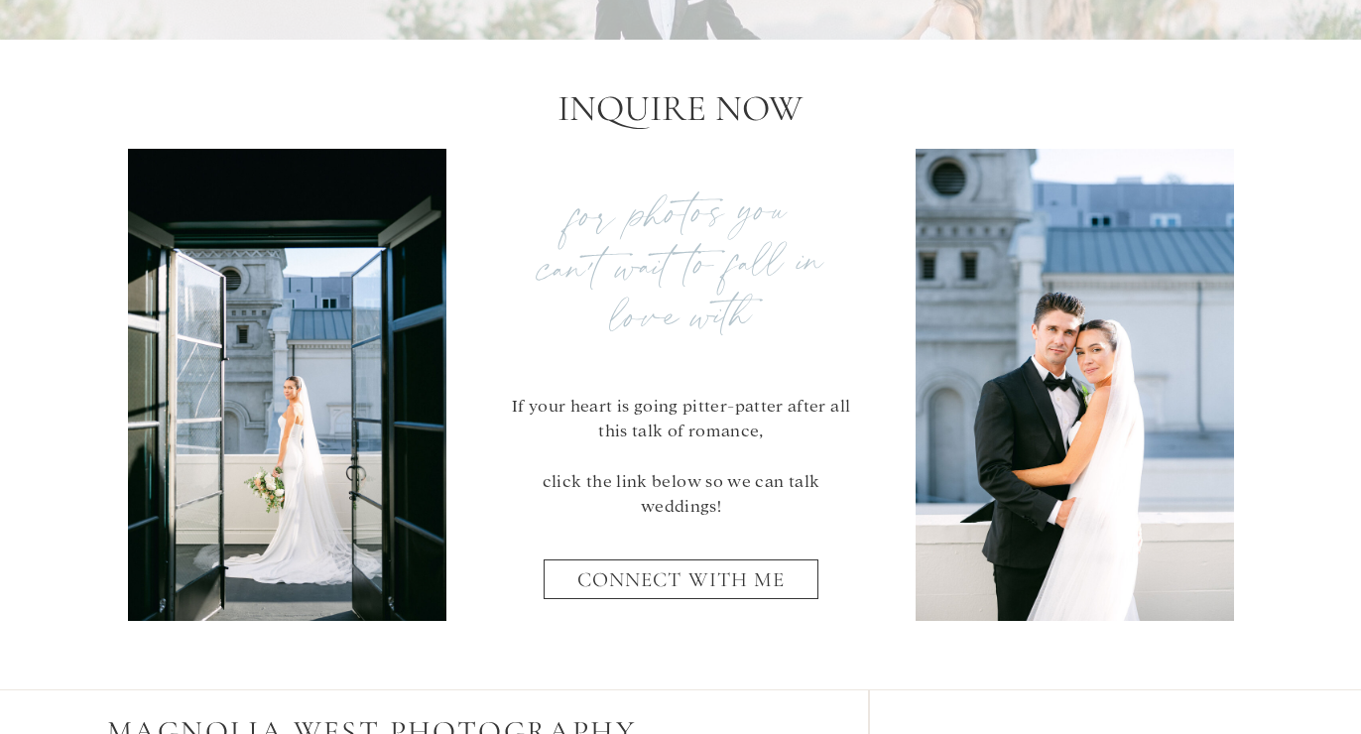
scroll to position [7748, 0]
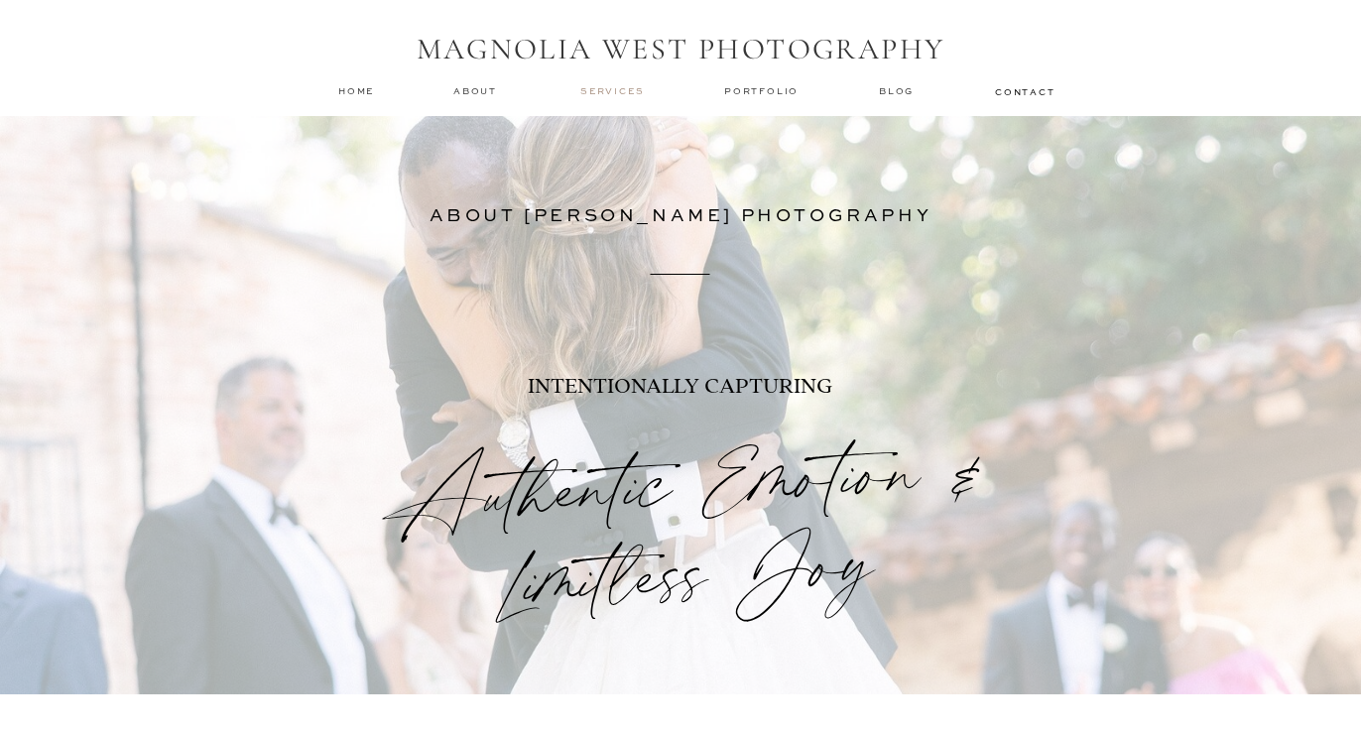
click at [621, 89] on nav "services" at bounding box center [613, 90] width 66 height 13
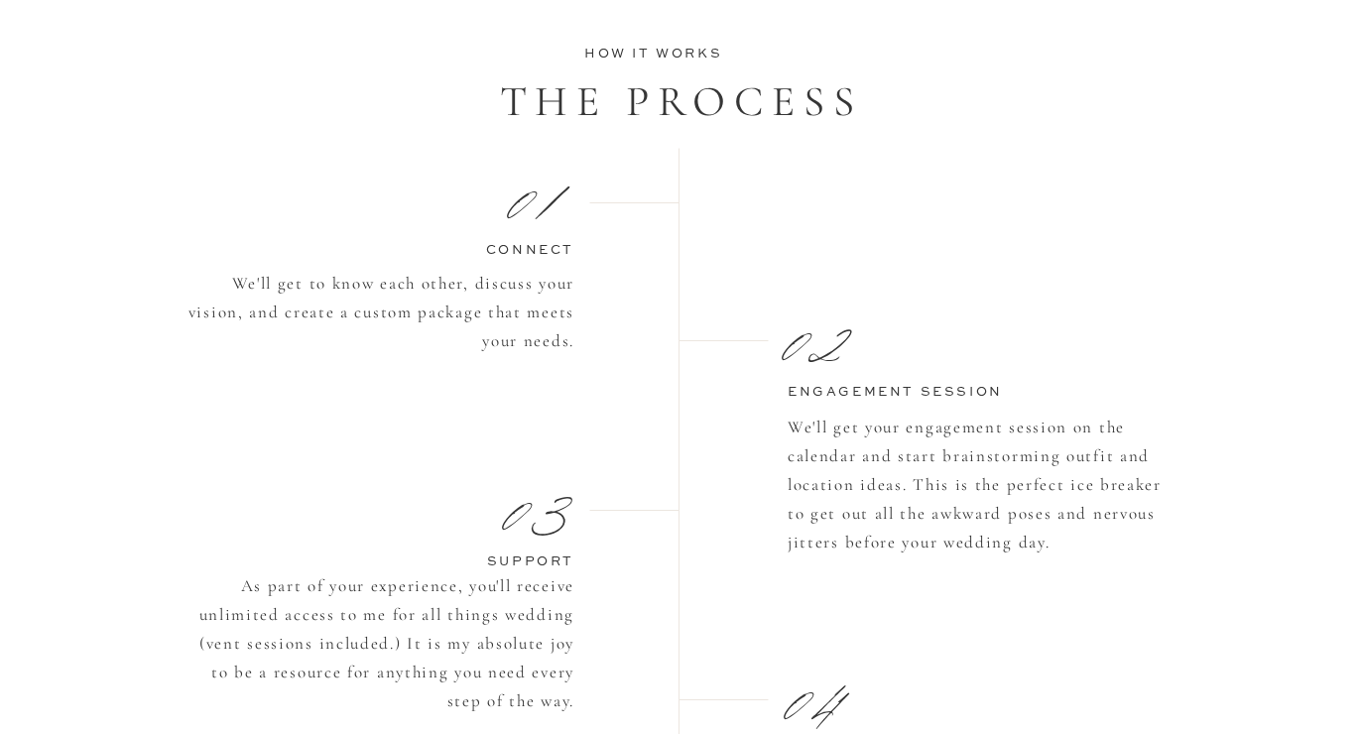
scroll to position [1408, 0]
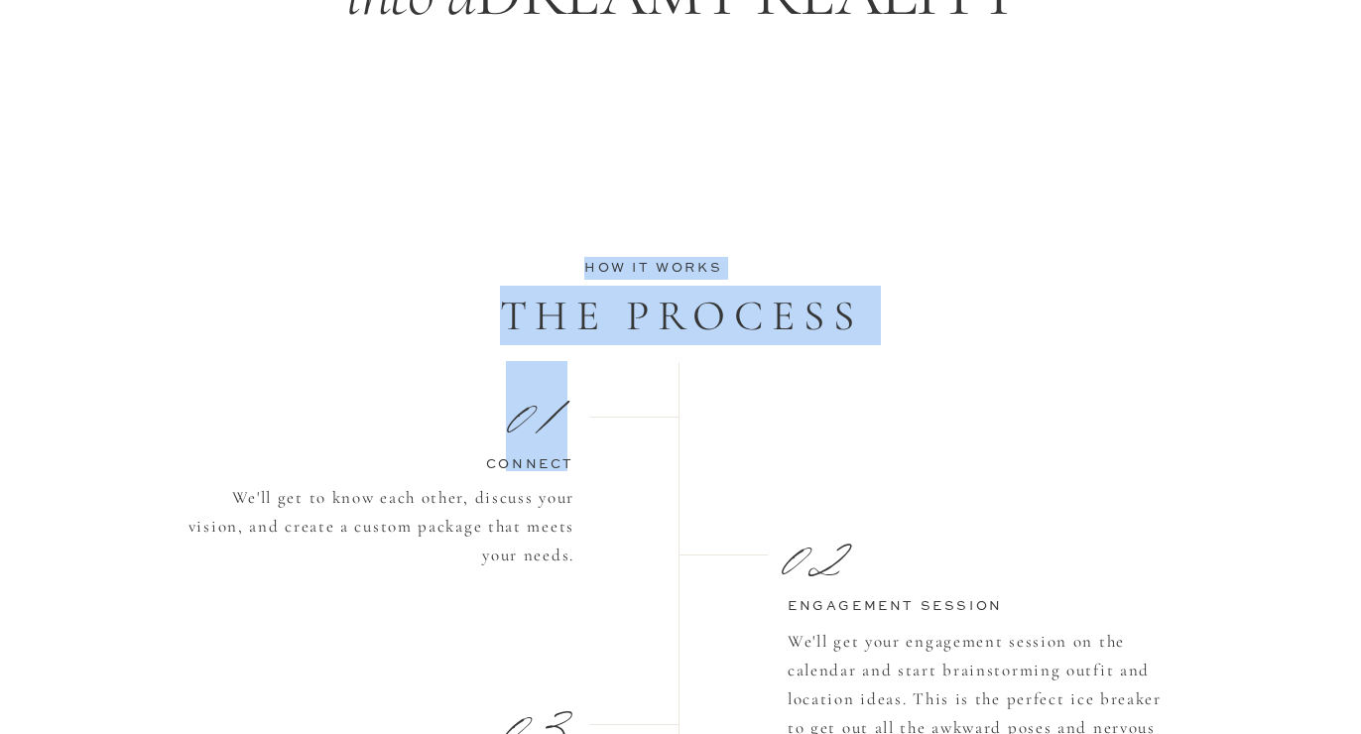
drag, startPoint x: 560, startPoint y: 422, endPoint x: 425, endPoint y: 421, distance: 134.9
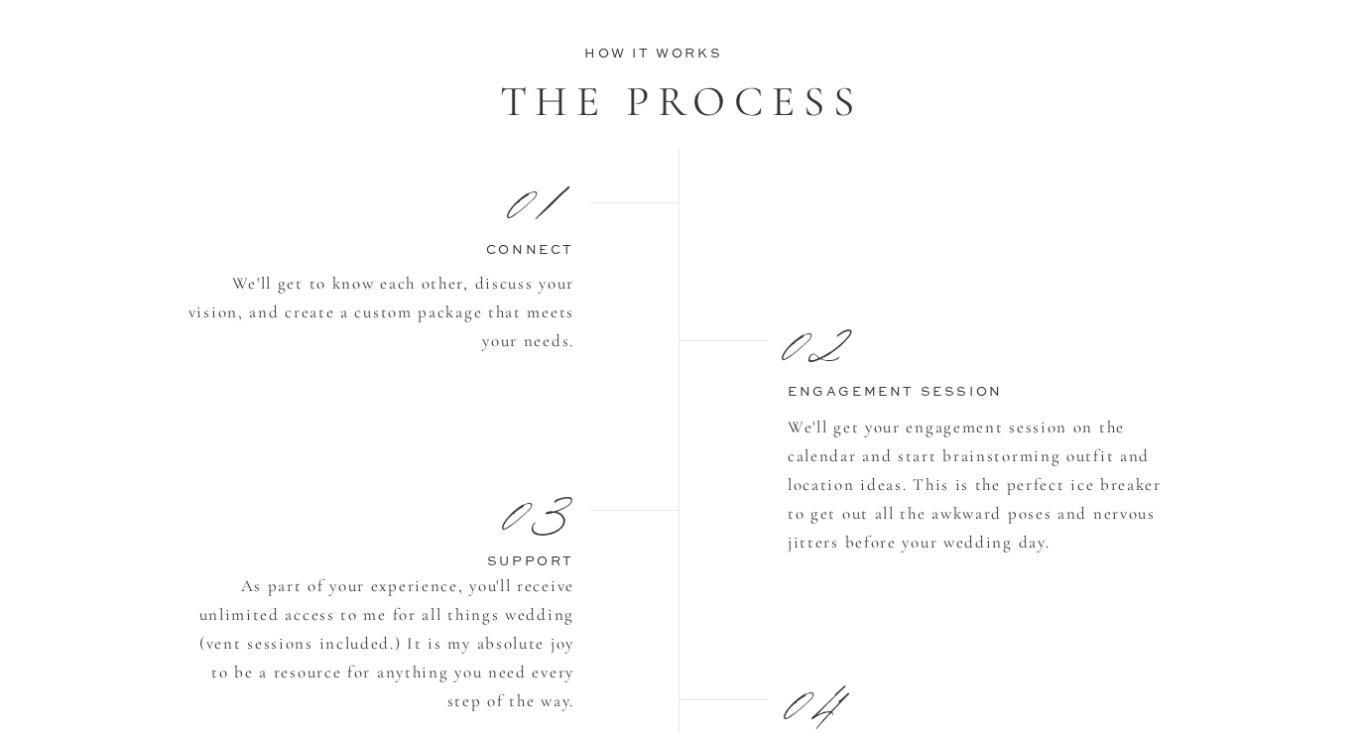
scroll to position [1626, 0]
